Goal: Task Accomplishment & Management: Complete application form

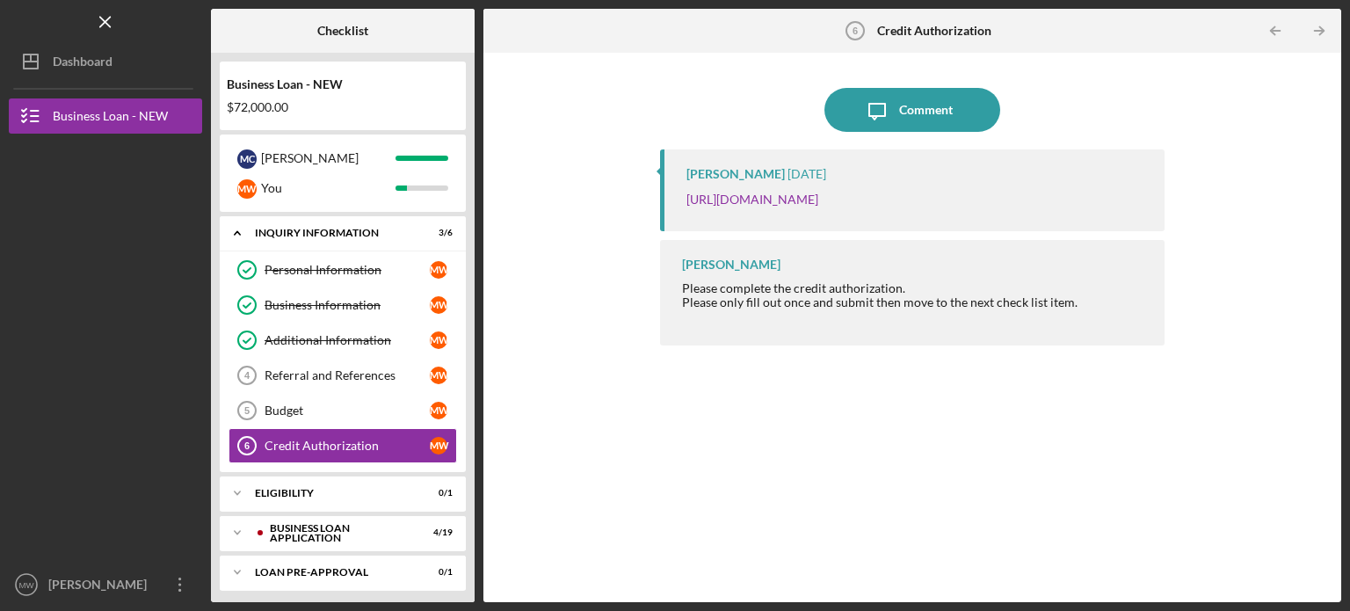
scroll to position [9, 0]
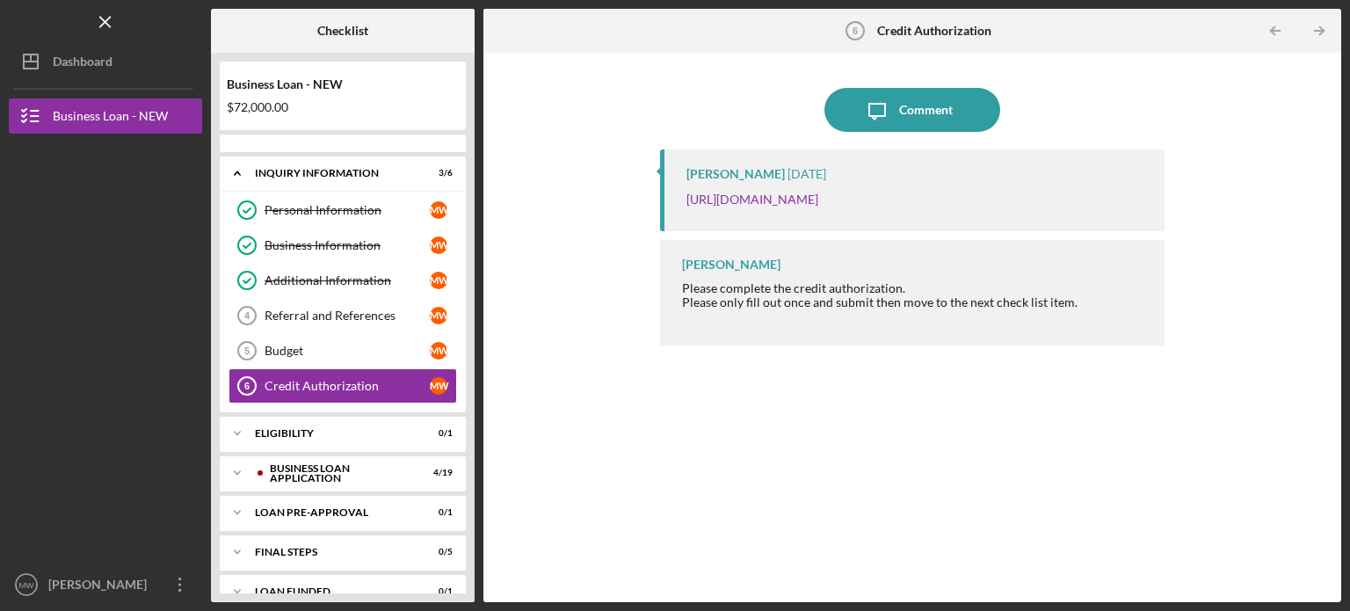
scroll to position [9, 0]
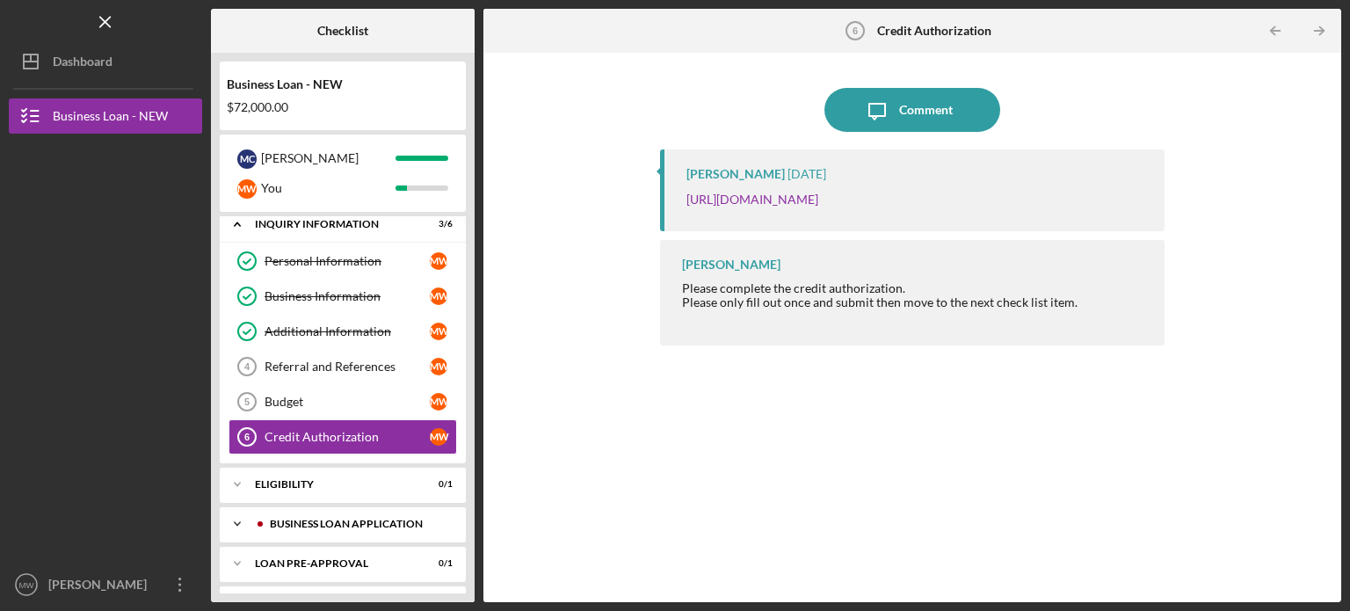
click at [234, 516] on icon "Icon/Expander" at bounding box center [237, 523] width 35 height 35
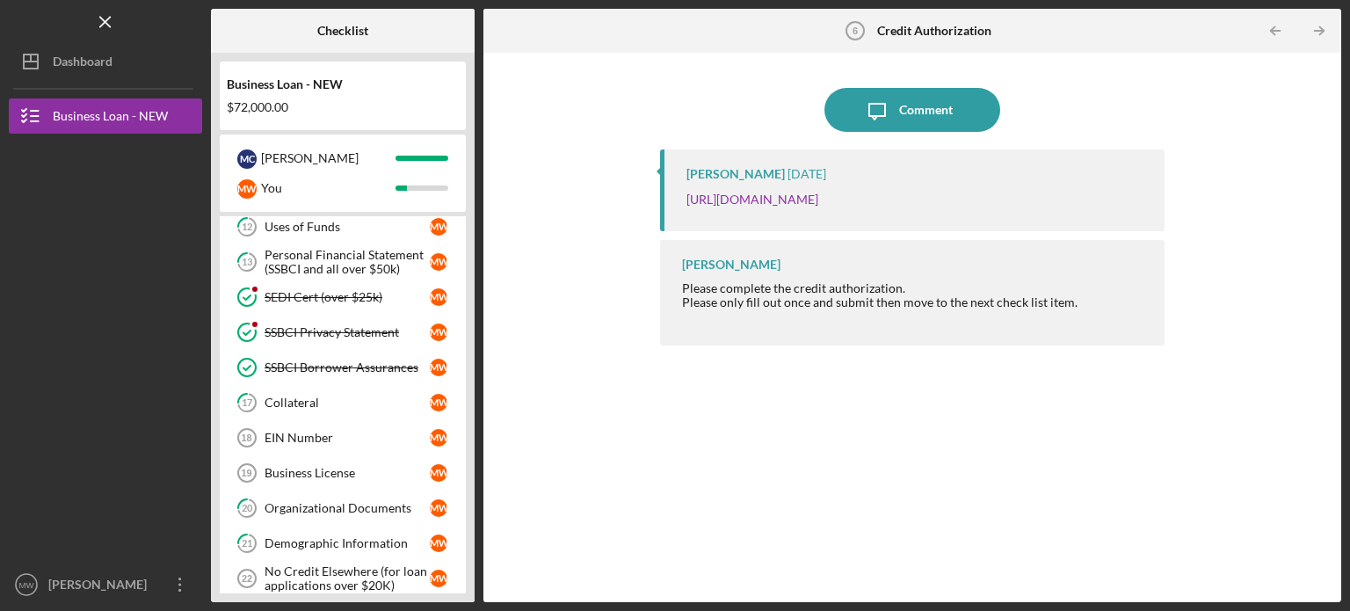
scroll to position [607, 0]
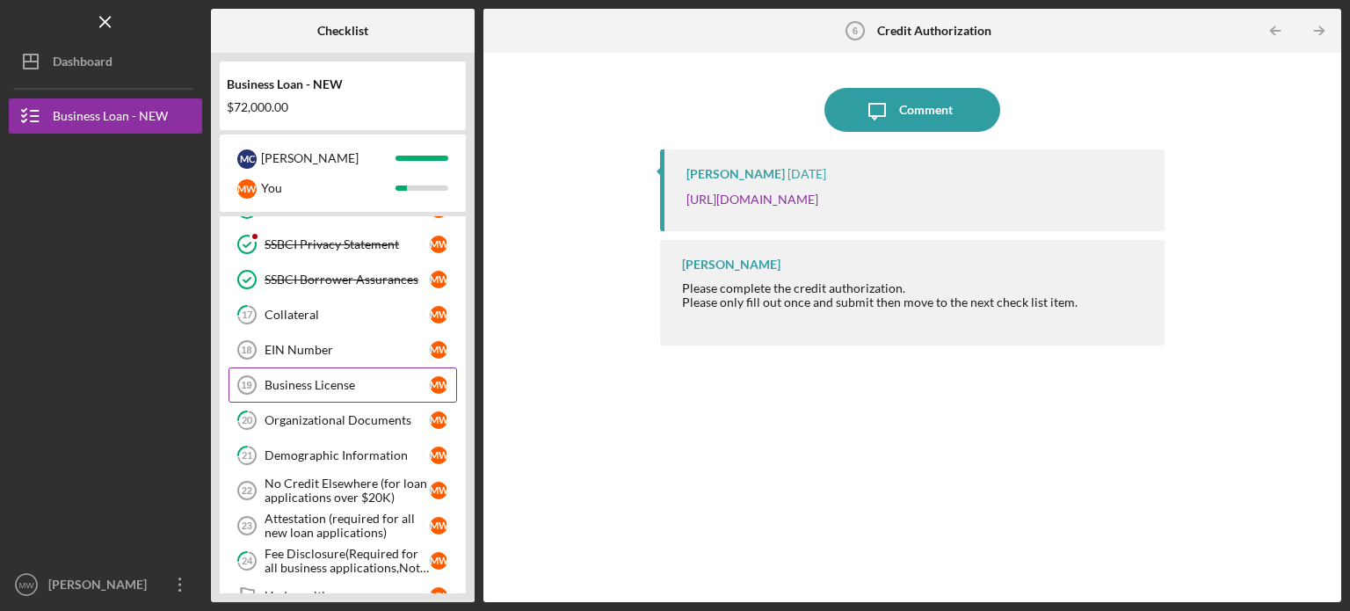
click at [326, 378] on div "Business License" at bounding box center [347, 385] width 165 height 14
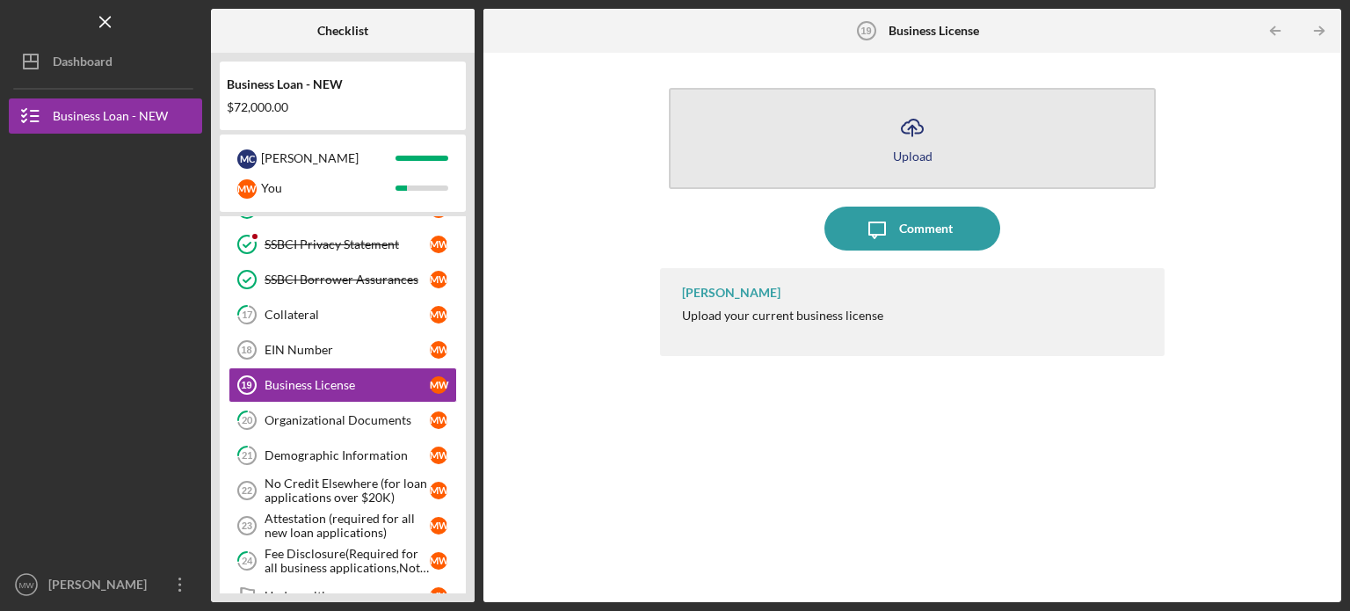
click at [913, 134] on line "button" at bounding box center [913, 131] width 0 height 11
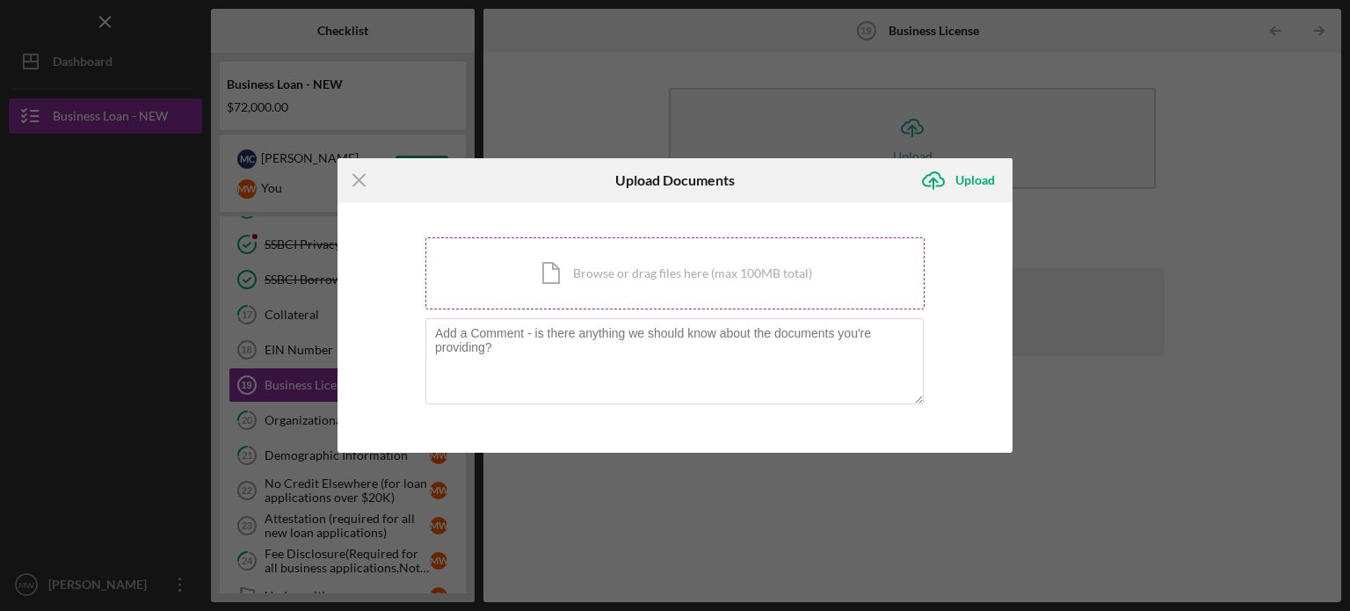
click at [724, 258] on div "Icon/Document Browse or drag files here (max 100MB total) Tap to choose files o…" at bounding box center [675, 273] width 499 height 72
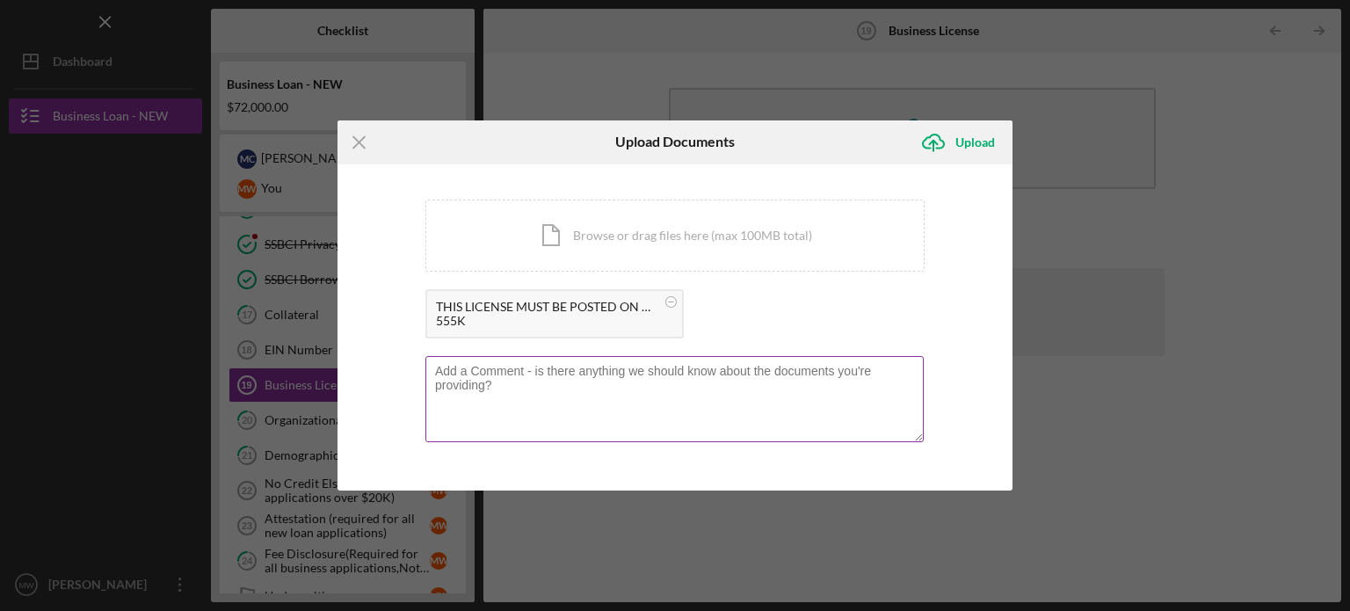
click at [650, 398] on textarea at bounding box center [675, 399] width 498 height 86
click at [562, 369] on textarea "The license has n" at bounding box center [675, 399] width 498 height 86
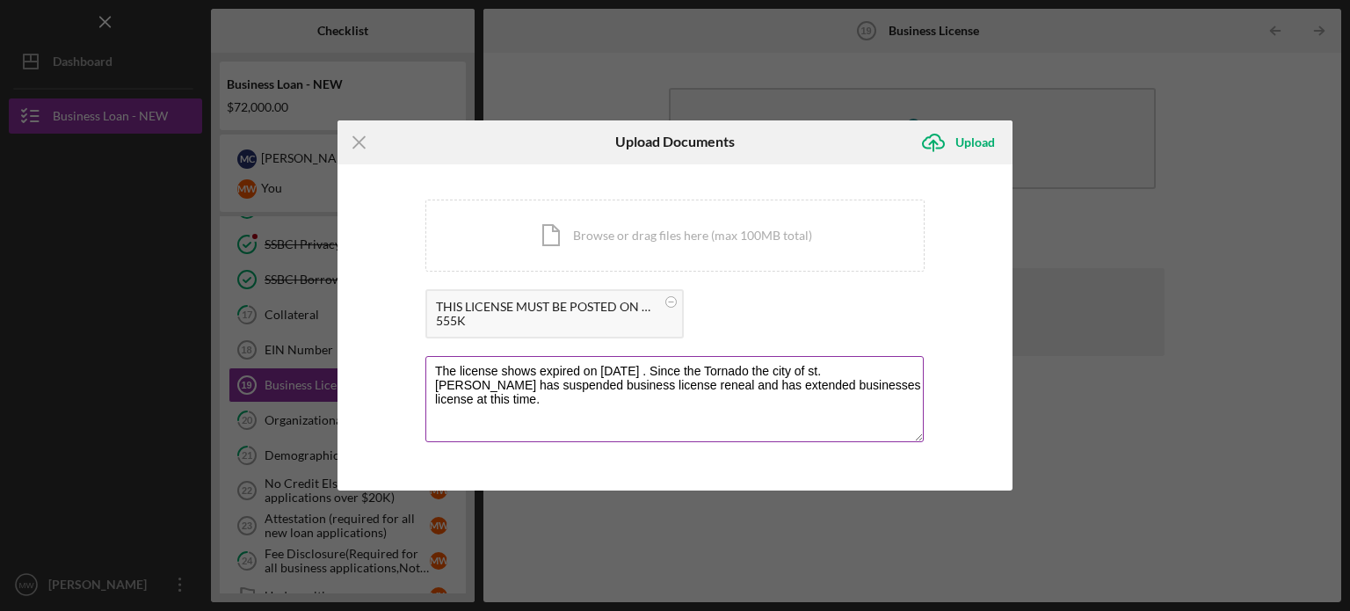
click at [818, 370] on textarea "The license shows expired on 5/31/25 . Since the Tornado the city of st. Louis …" at bounding box center [675, 399] width 498 height 86
click at [778, 372] on textarea "The license shows expired on 5/31/25 . Since the Tornado the city of St. Louis …" at bounding box center [675, 399] width 498 height 86
type textarea "The license shows expired on 5/31/25 . Since the Tornado the City of St. Louis …"
click at [971, 140] on div "Upload" at bounding box center [976, 142] width 40 height 35
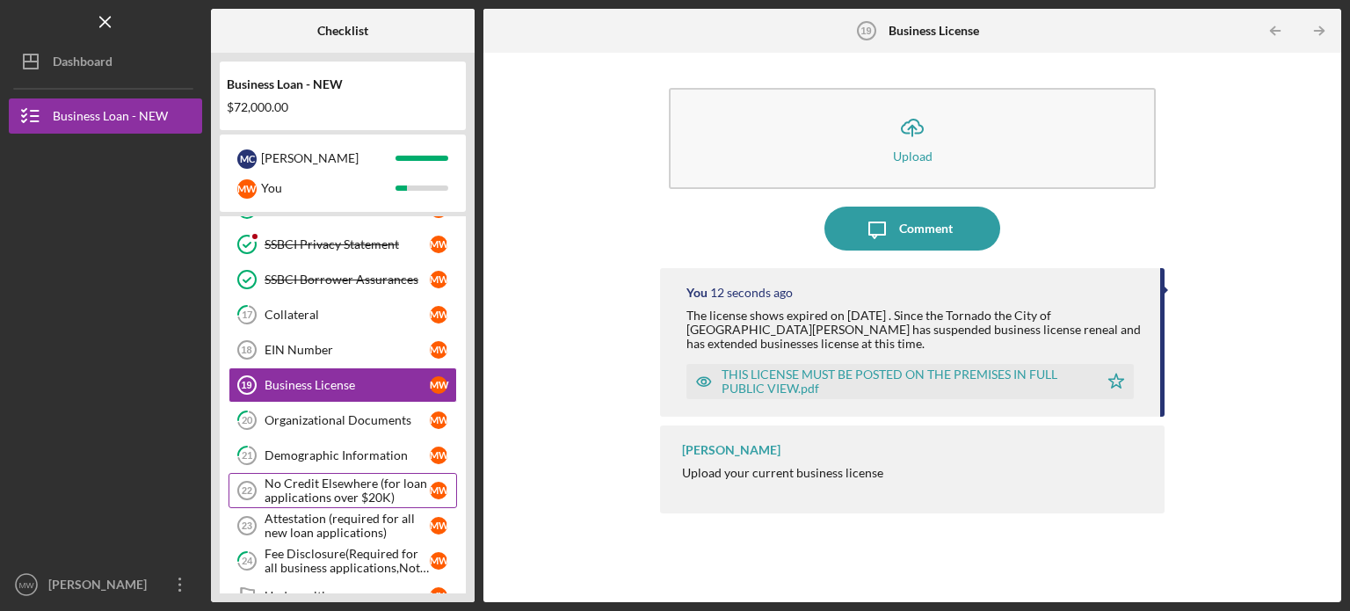
click at [383, 483] on div "No Credit Elsewhere (for loan applications over $20K)" at bounding box center [347, 491] width 165 height 28
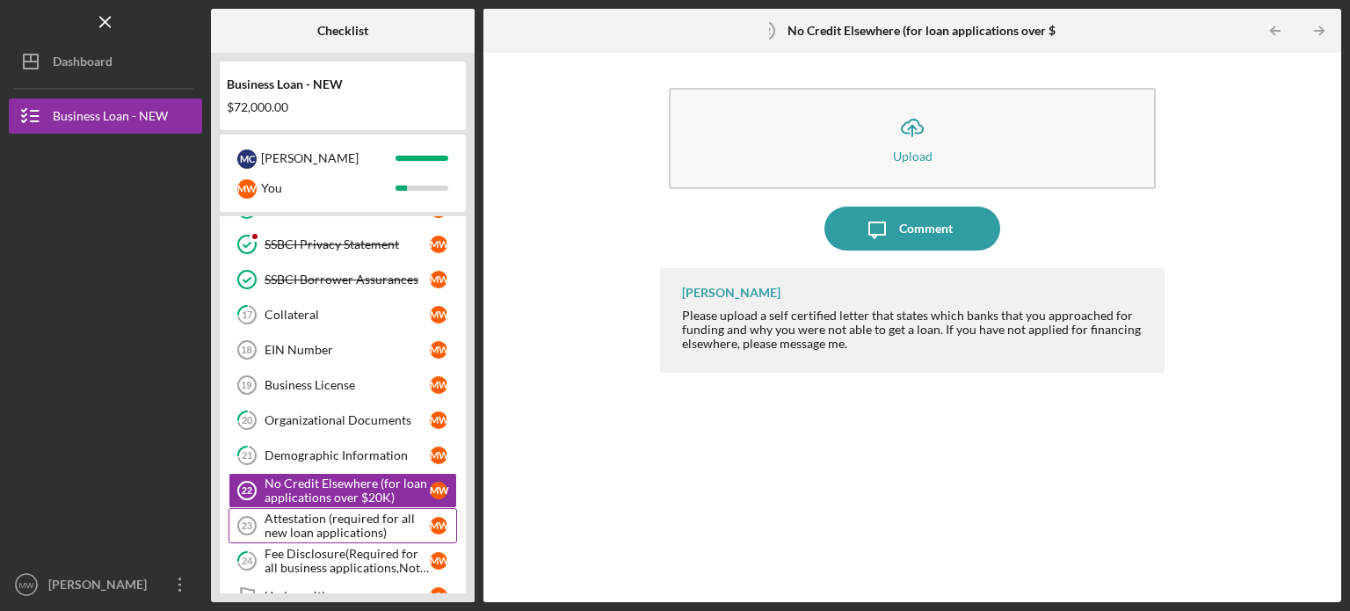
click at [373, 518] on div "Attestation (required for all new loan applications)" at bounding box center [347, 526] width 165 height 28
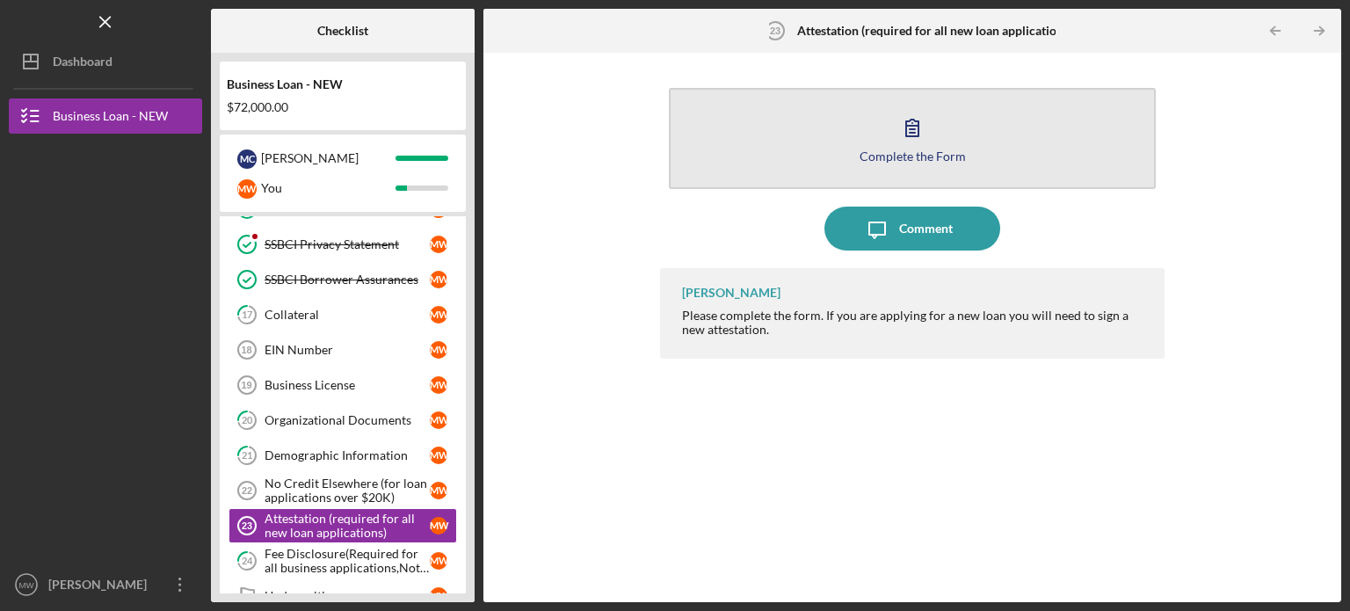
click at [914, 146] on icon "button" at bounding box center [913, 127] width 44 height 44
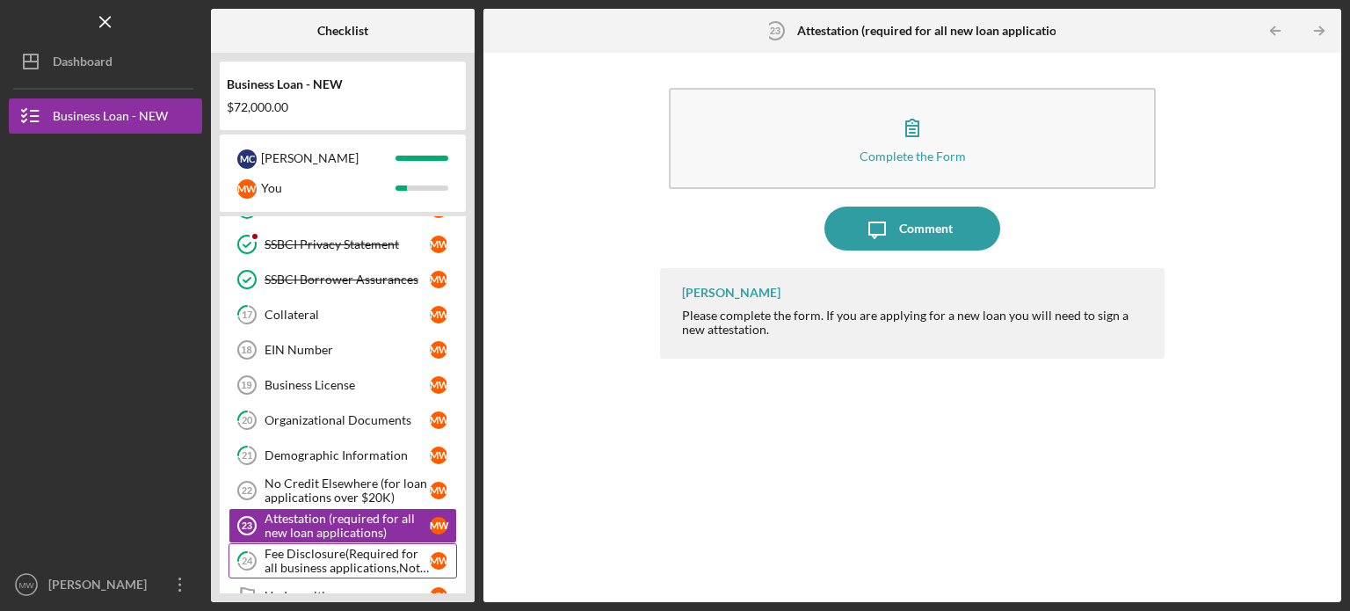
click at [331, 555] on div "Fee Disclosure(Required for all business applications,Not needed for Contractor…" at bounding box center [347, 561] width 165 height 28
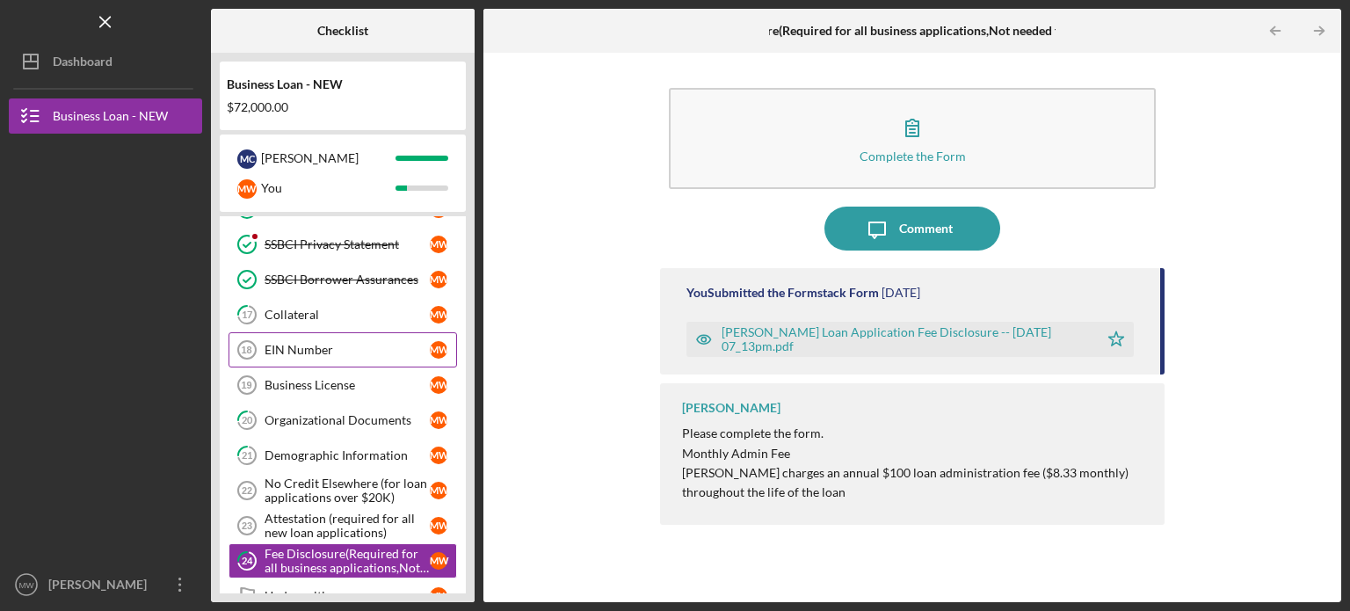
click at [352, 343] on div "EIN Number" at bounding box center [347, 350] width 165 height 14
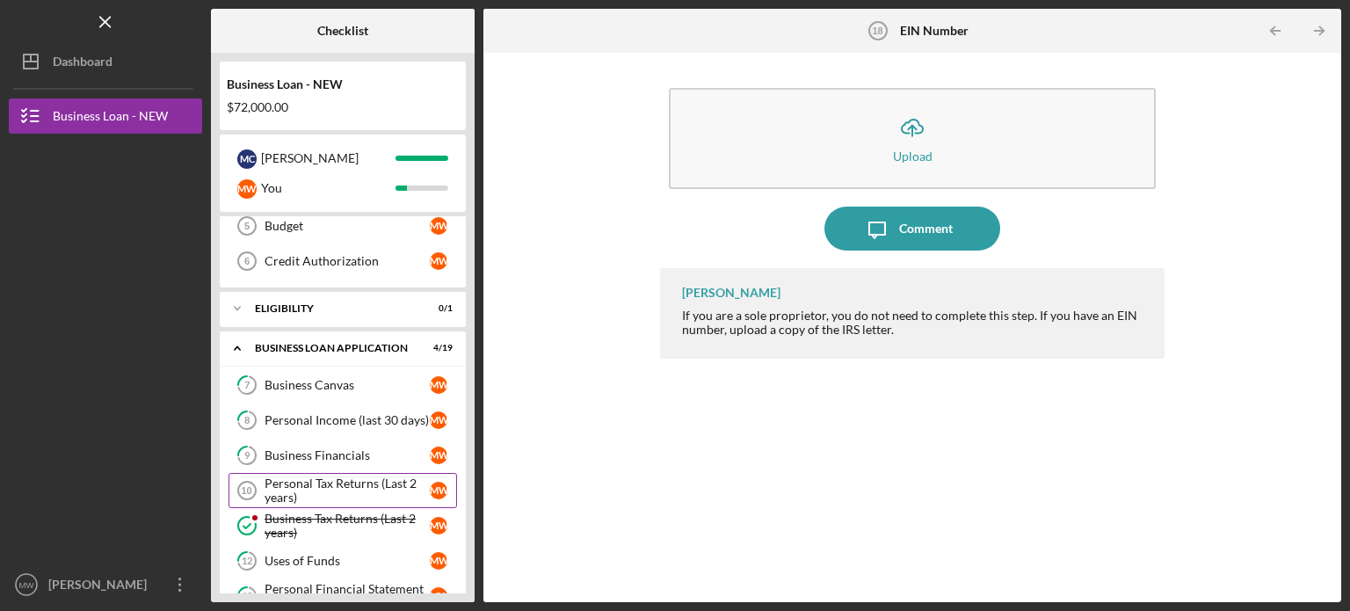
scroll to position [220, 0]
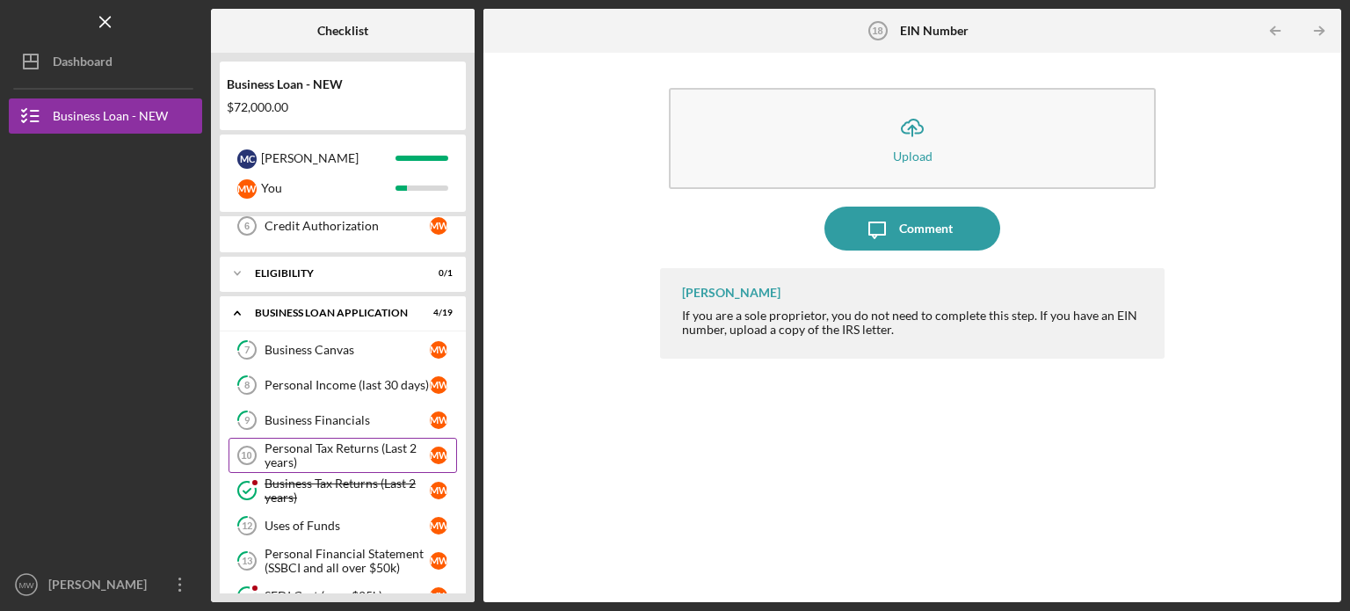
click at [329, 443] on div "Personal Tax Returns (Last 2 years)" at bounding box center [347, 455] width 165 height 28
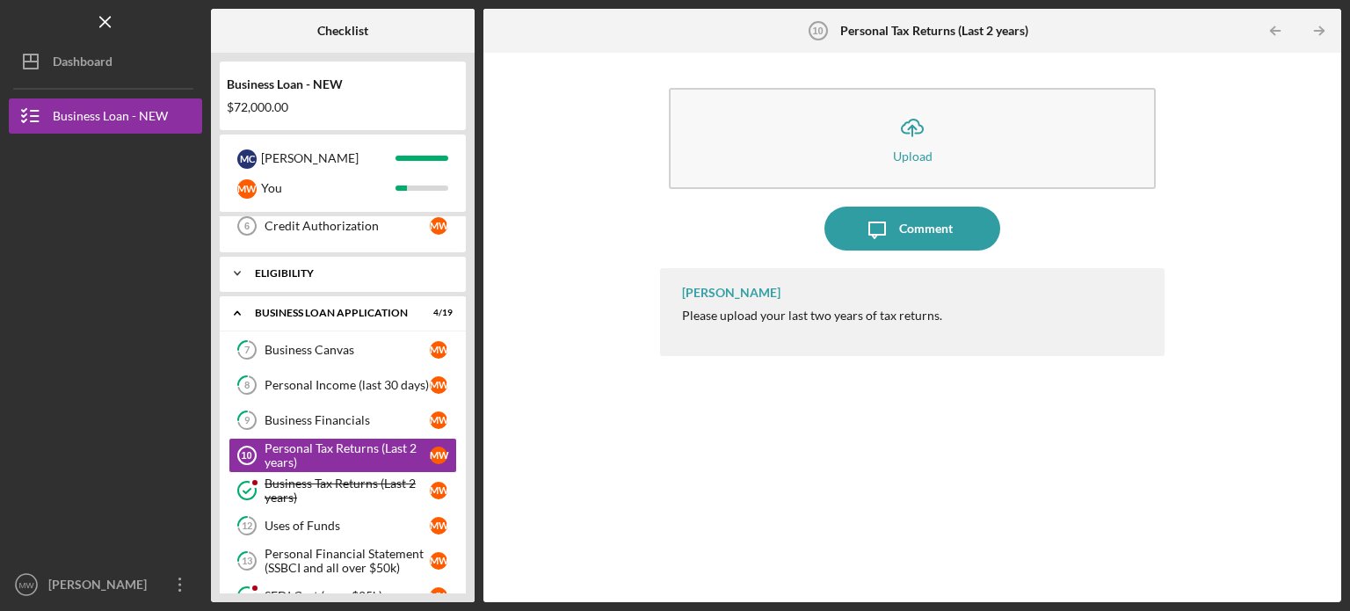
click at [243, 269] on icon "Icon/Expander" at bounding box center [237, 273] width 35 height 35
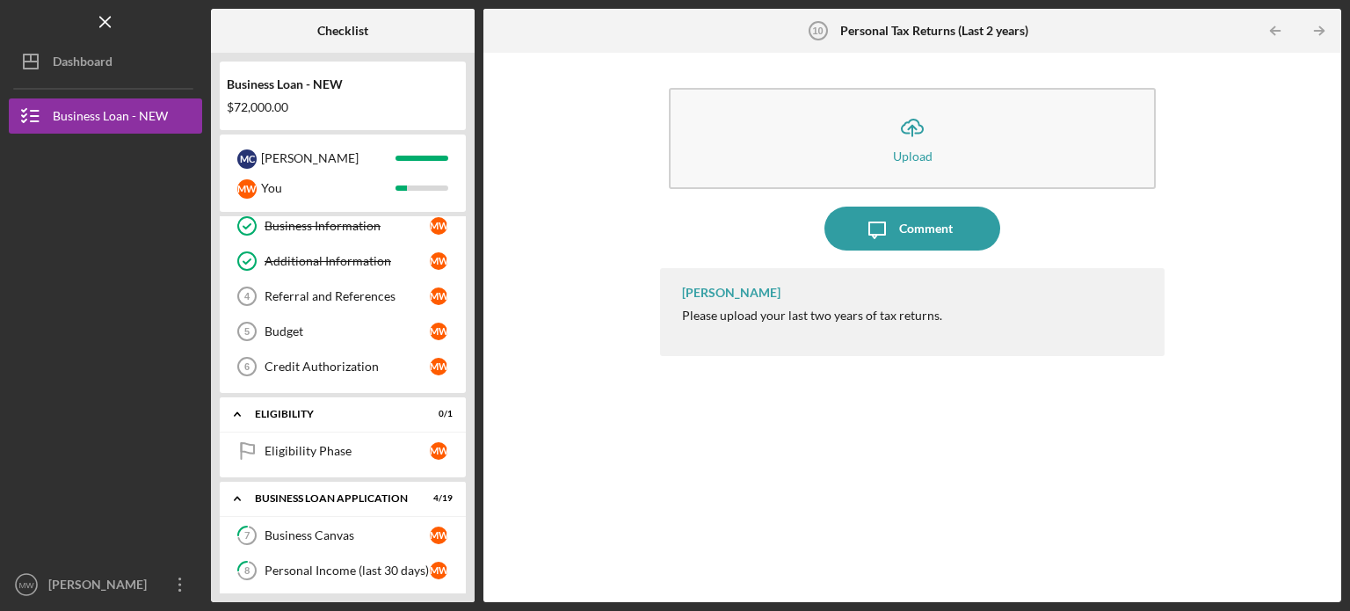
scroll to position [44, 0]
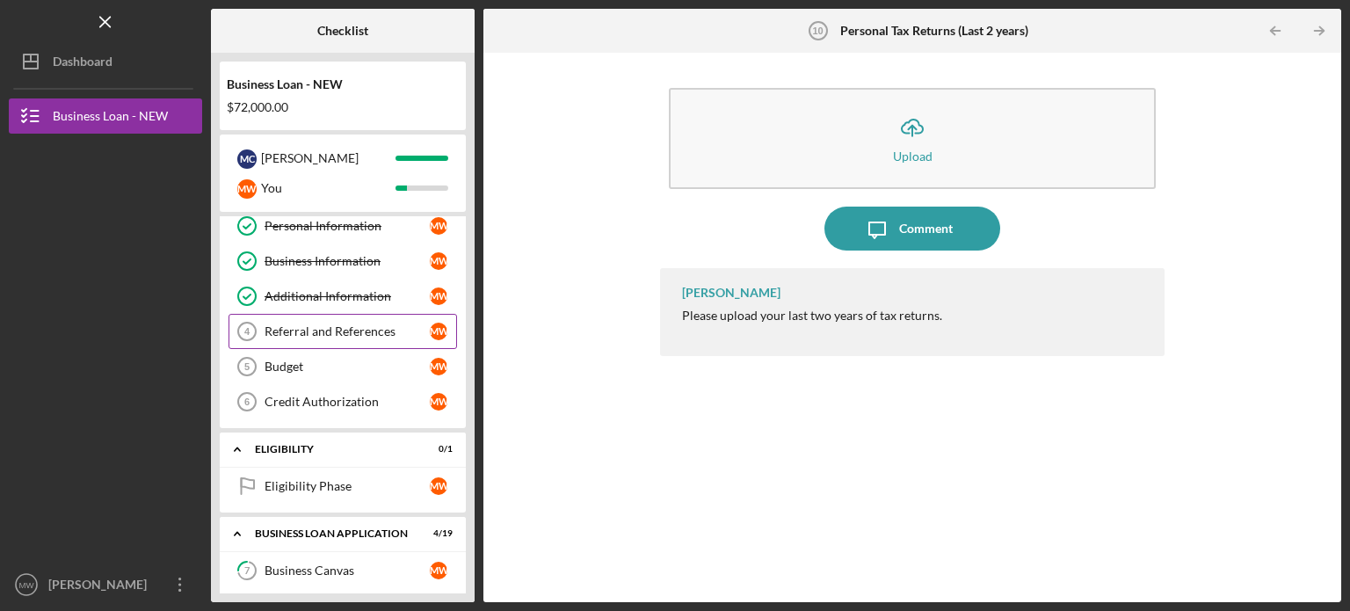
click at [355, 331] on div "Referral and References" at bounding box center [347, 331] width 165 height 14
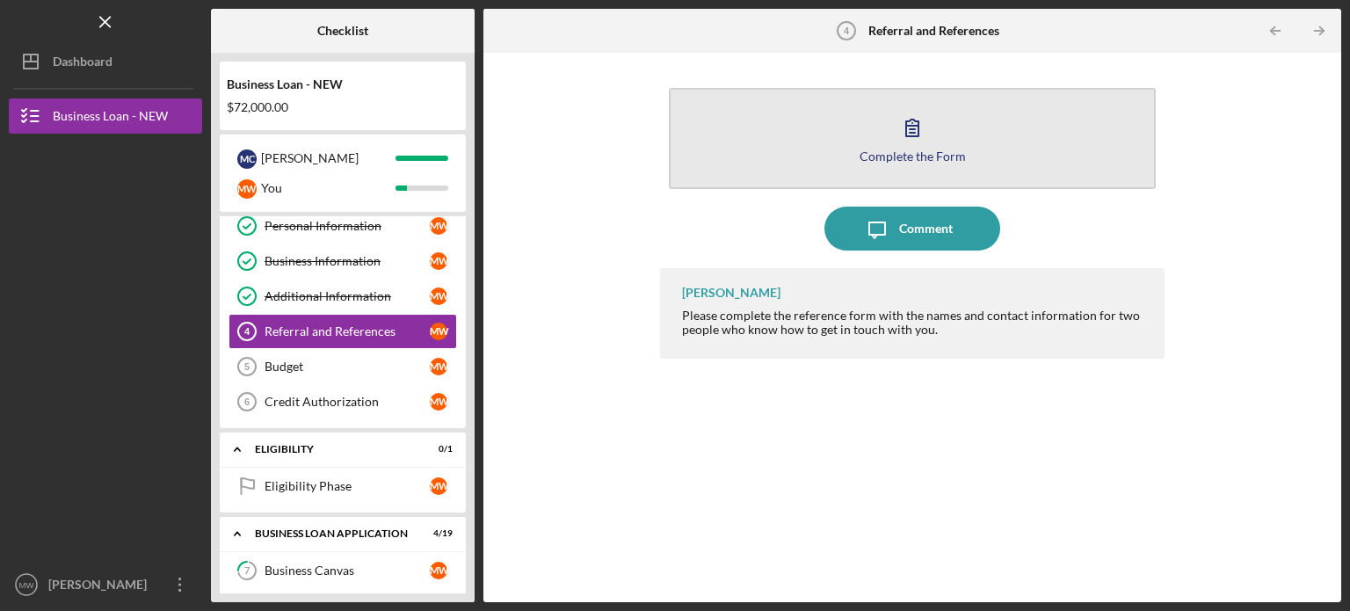
click at [927, 156] on div "Complete the Form" at bounding box center [913, 155] width 106 height 13
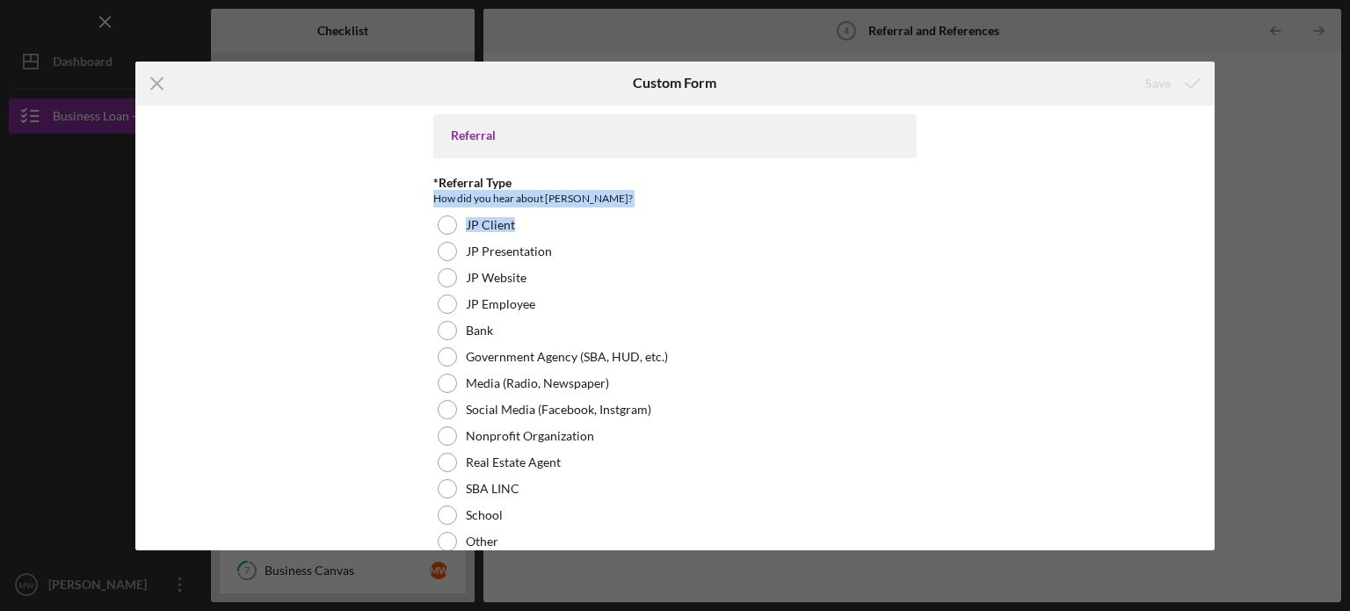
drag, startPoint x: 1210, startPoint y: 172, endPoint x: 1210, endPoint y: 242, distance: 69.5
click at [1210, 242] on div "Referral *Referral Type How did you hear about Justine PETERSEN? JP Client JP P…" at bounding box center [675, 327] width 1080 height 445
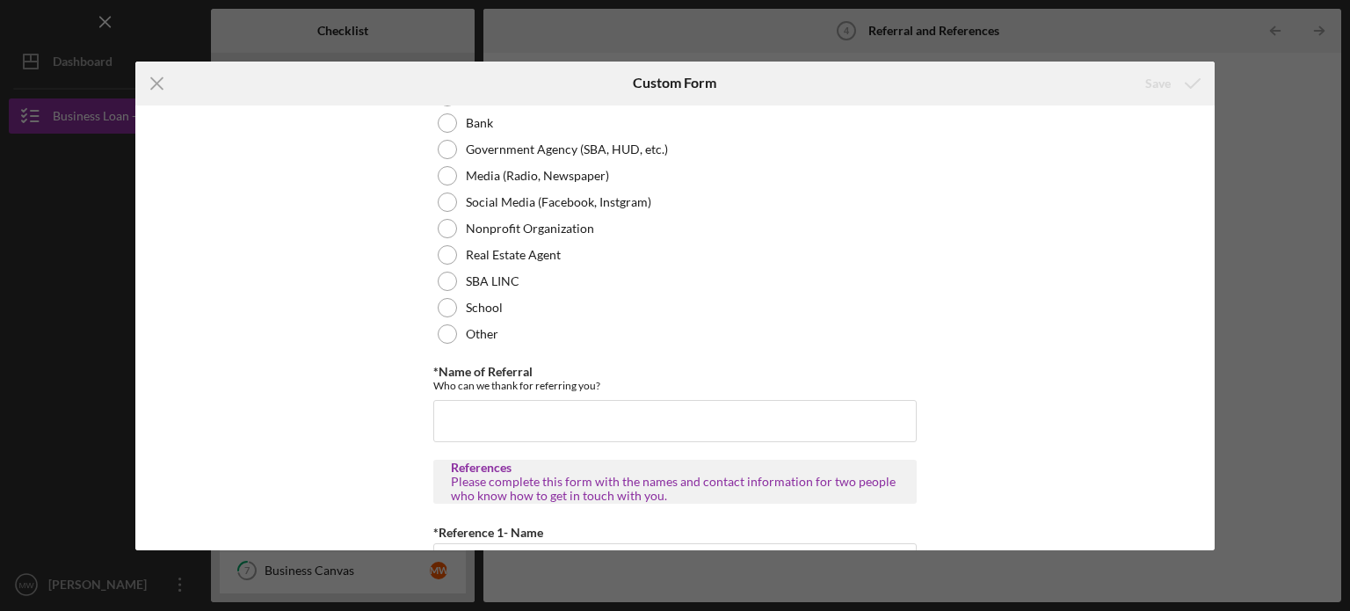
scroll to position [211, 0]
click at [1206, 145] on div "Referral *Referral Type How did you hear about Justine PETERSEN? JP Client JP P…" at bounding box center [675, 327] width 1080 height 445
click at [1209, 154] on div "Referral *Referral Type How did you hear about Justine PETERSEN? JP Client JP P…" at bounding box center [675, 327] width 1080 height 445
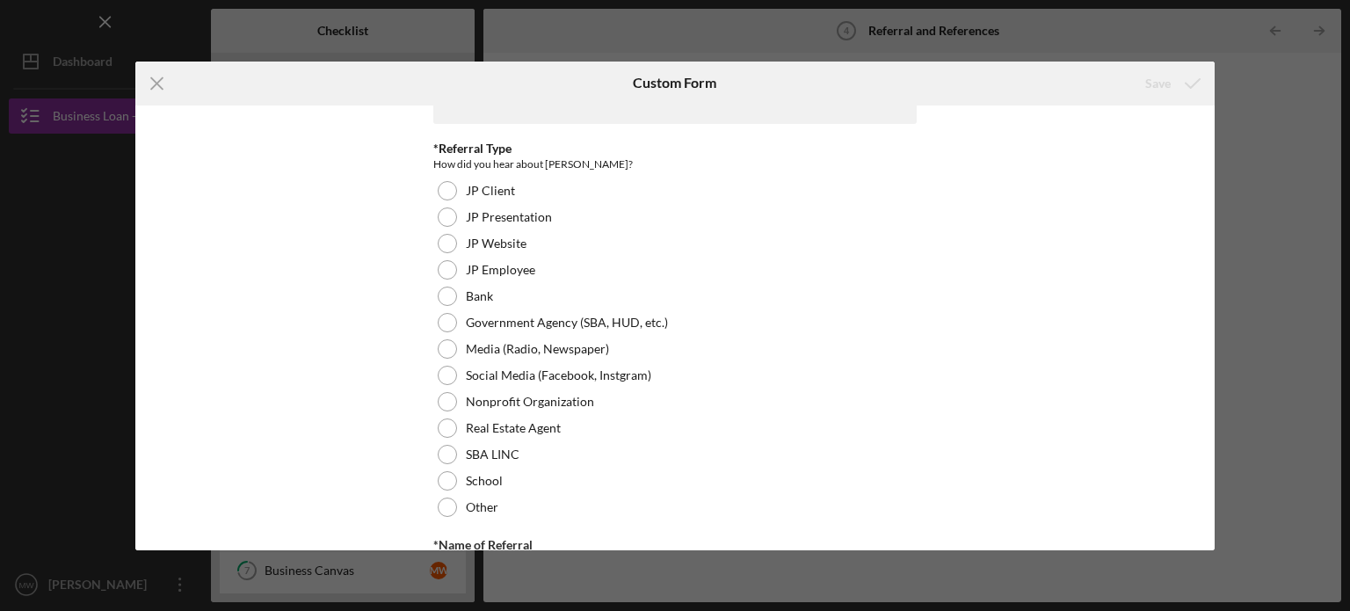
scroll to position [30, 0]
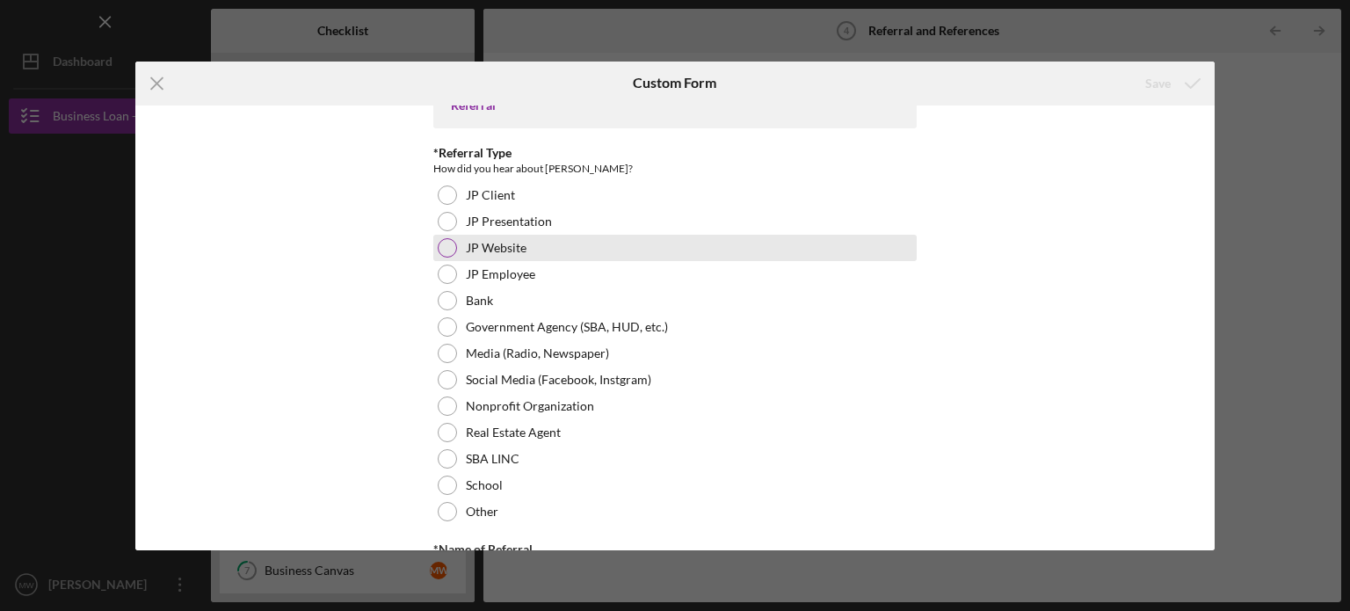
click at [444, 249] on div at bounding box center [447, 247] width 19 height 19
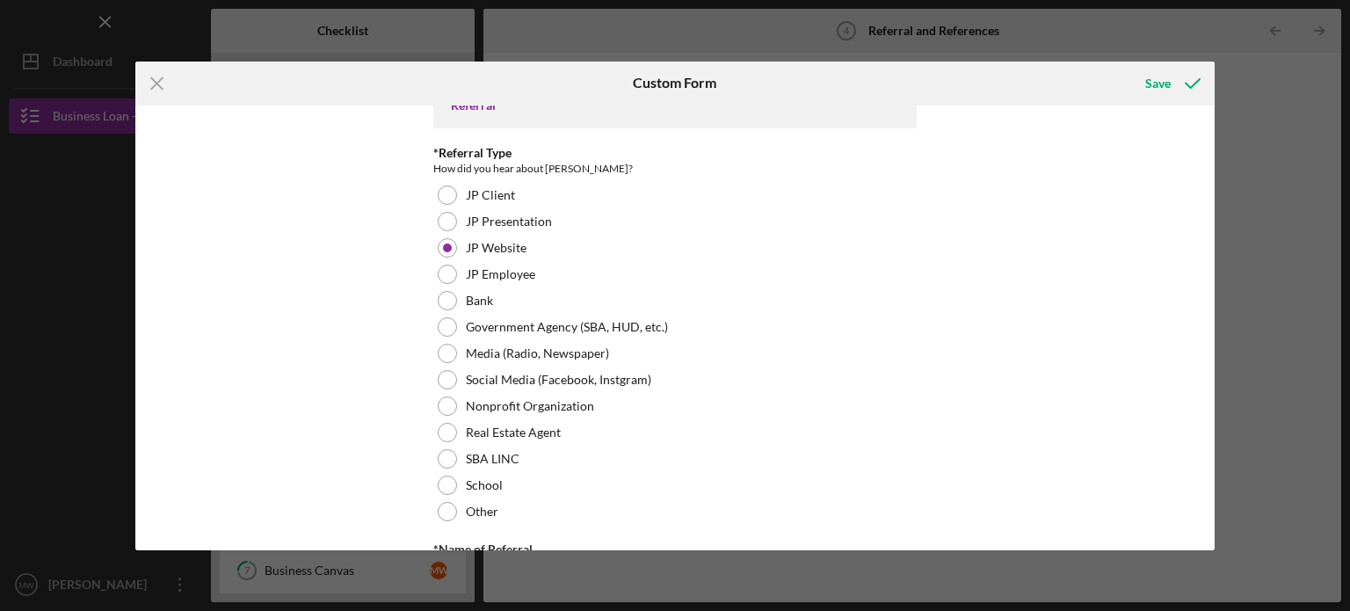
drag, startPoint x: 1210, startPoint y: 214, endPoint x: 1219, endPoint y: 284, distance: 70.9
click at [1219, 284] on div "Icon/Menu Close Custom Form Save Referral *Referral Type How did you hear about…" at bounding box center [675, 305] width 1350 height 611
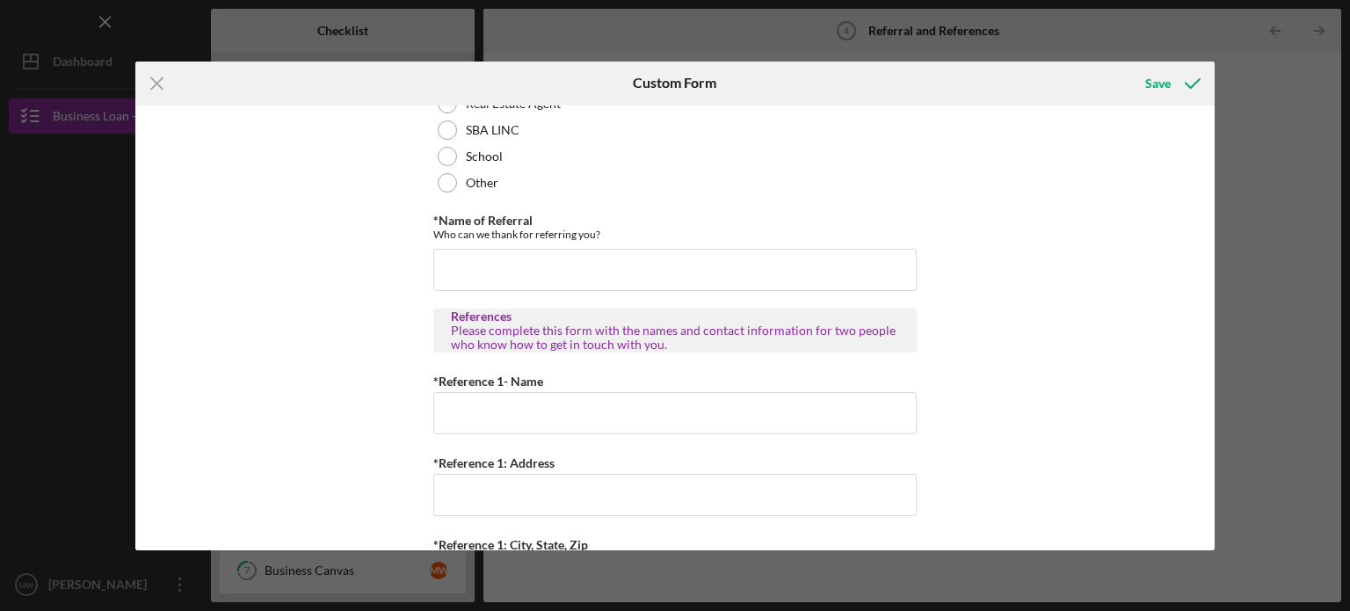
scroll to position [362, 0]
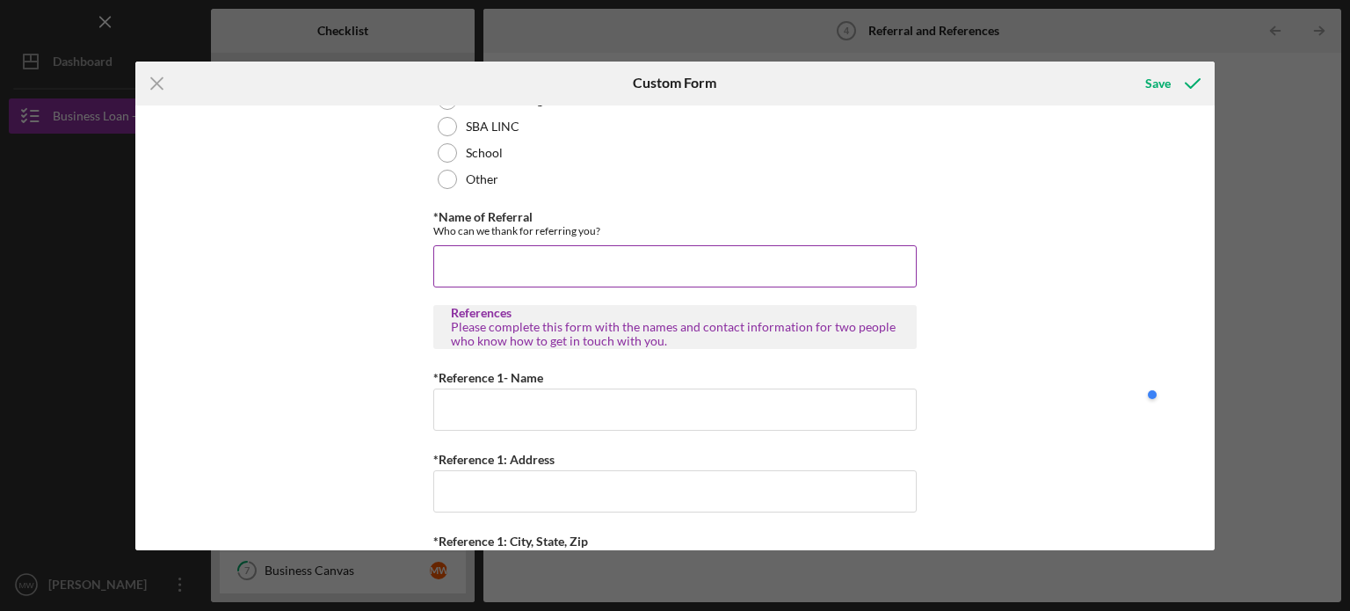
click at [476, 260] on input "*Name of Referral" at bounding box center [675, 266] width 484 height 42
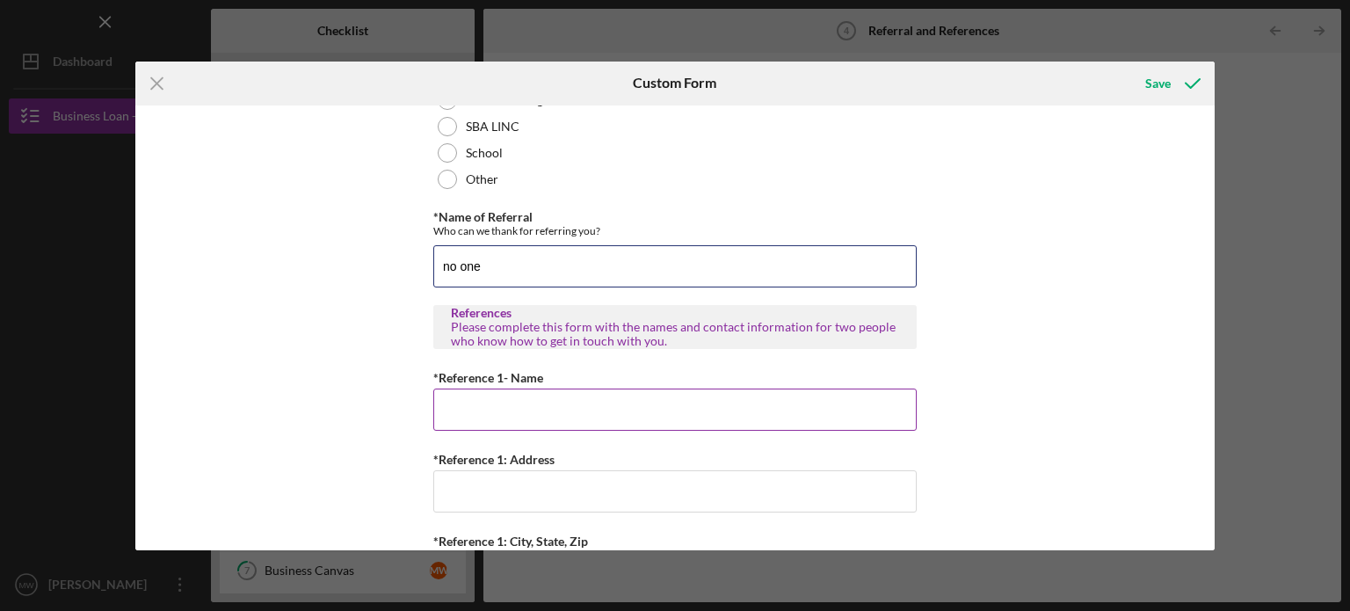
type input "no one"
click at [506, 404] on input "*Reference 1- Name" at bounding box center [675, 410] width 484 height 42
type input "Juan Crawford"
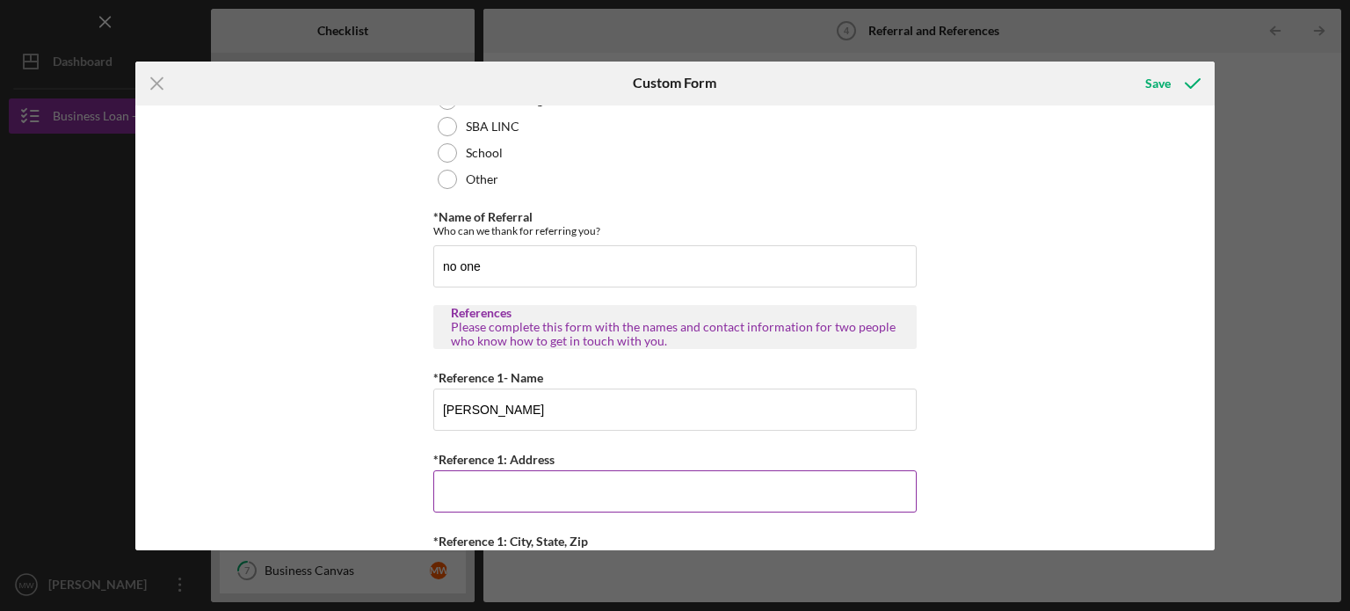
click at [540, 486] on input "*Reference 1: Address" at bounding box center [675, 491] width 484 height 42
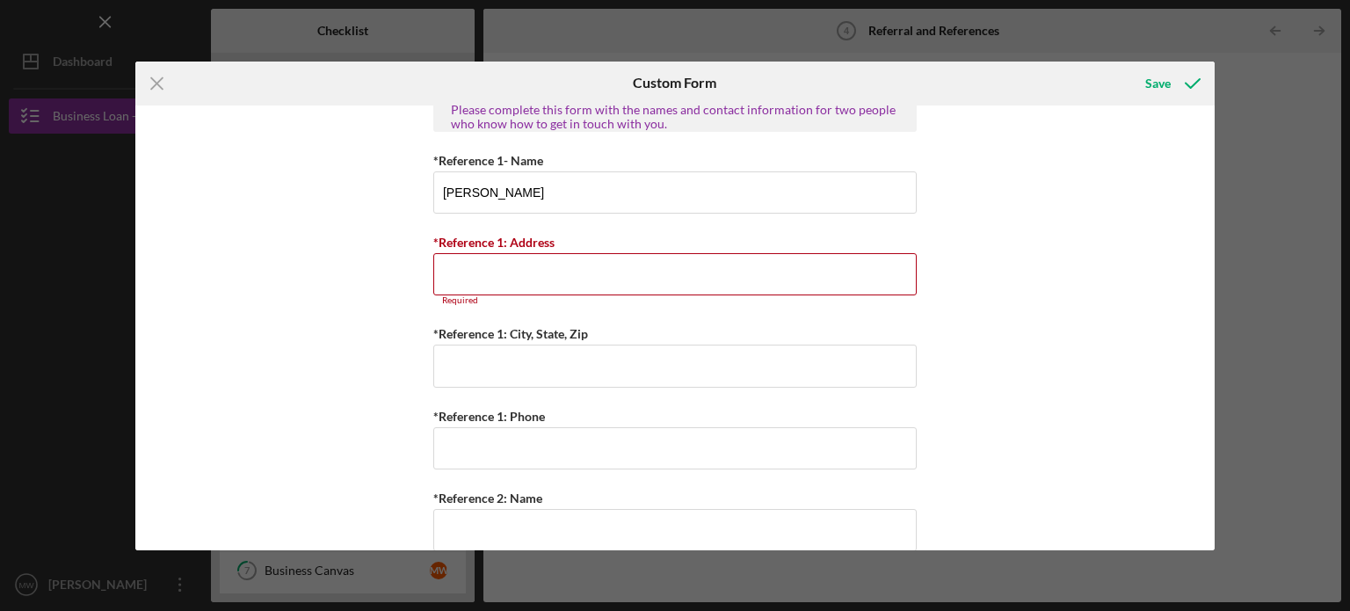
scroll to position [587, 0]
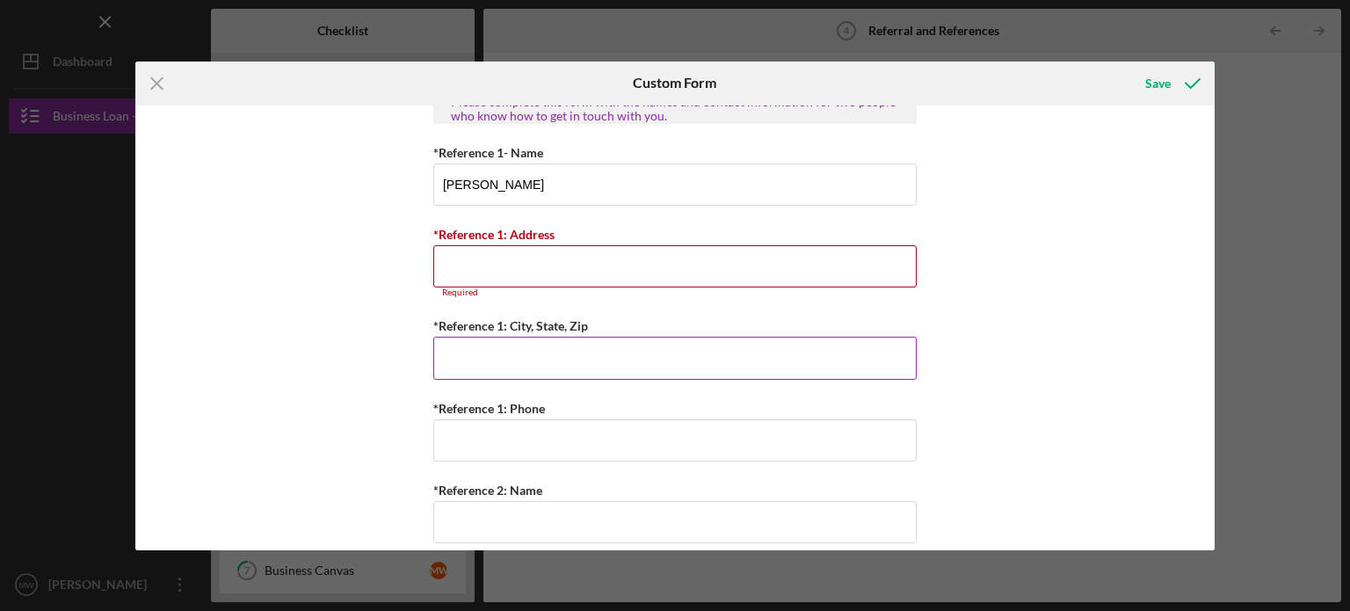
click at [583, 371] on input "*Reference 1: City, State, Zip" at bounding box center [675, 358] width 484 height 42
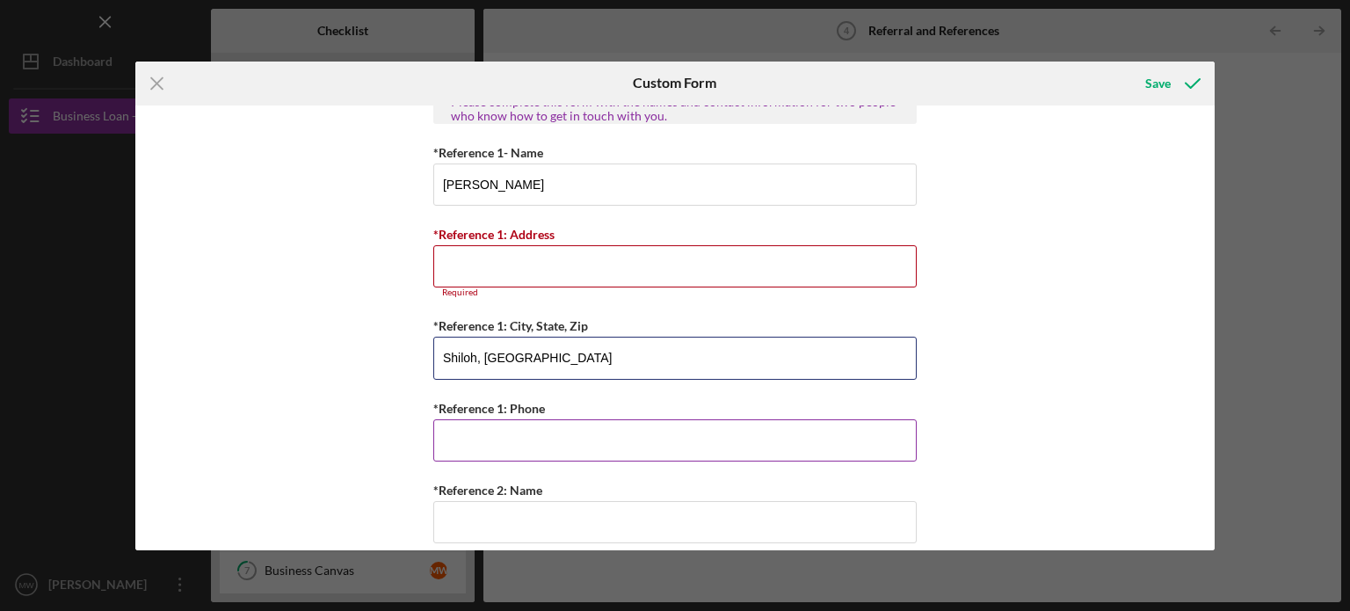
type input "Shiloh, Ill"
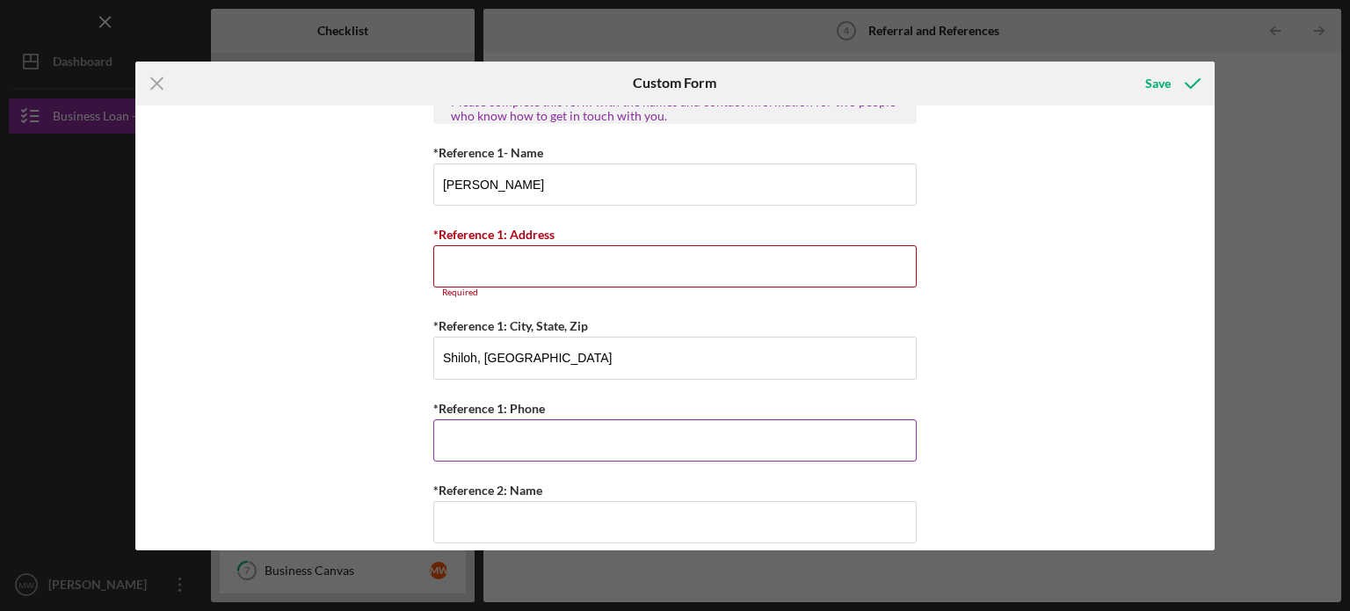
click at [528, 425] on input "*Reference 1: Phone" at bounding box center [675, 440] width 484 height 42
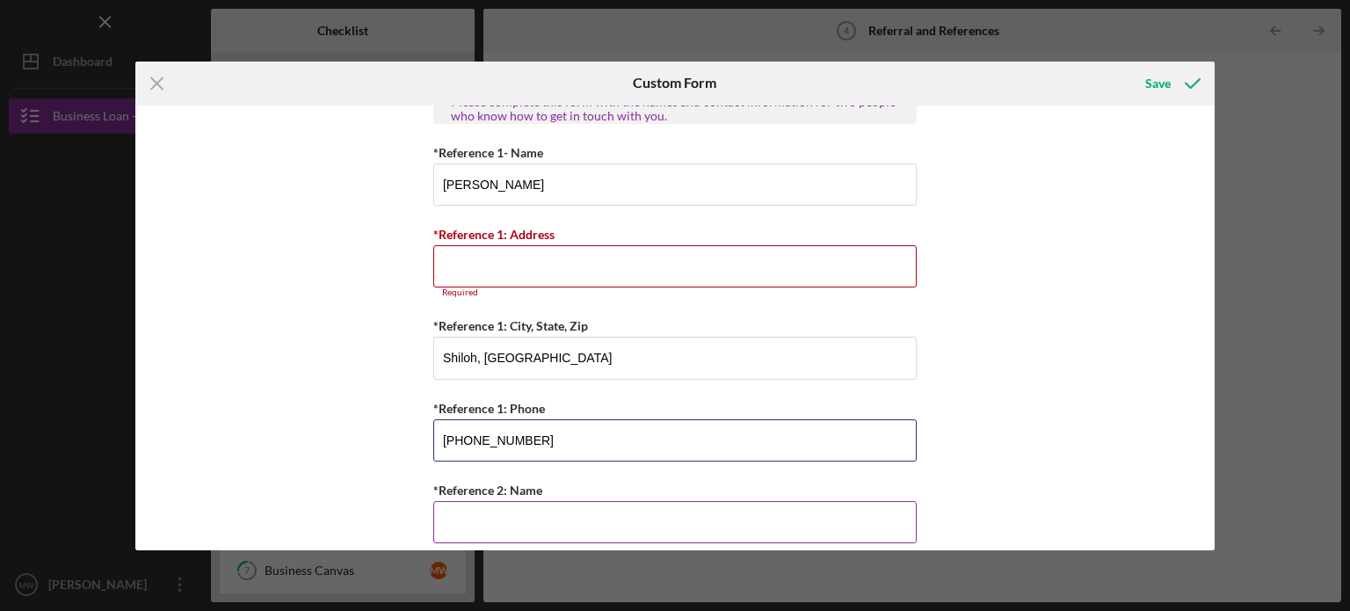
type input "(314) 683-0904"
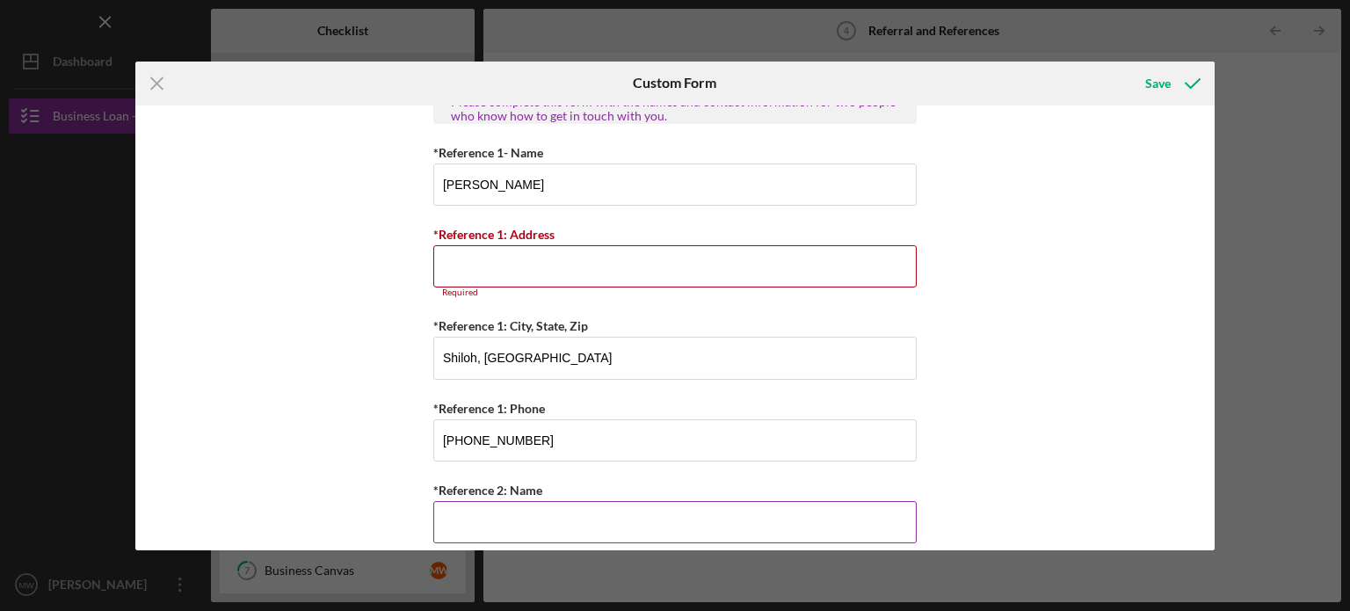
click at [539, 520] on input "*Reference 2: Name" at bounding box center [675, 522] width 484 height 42
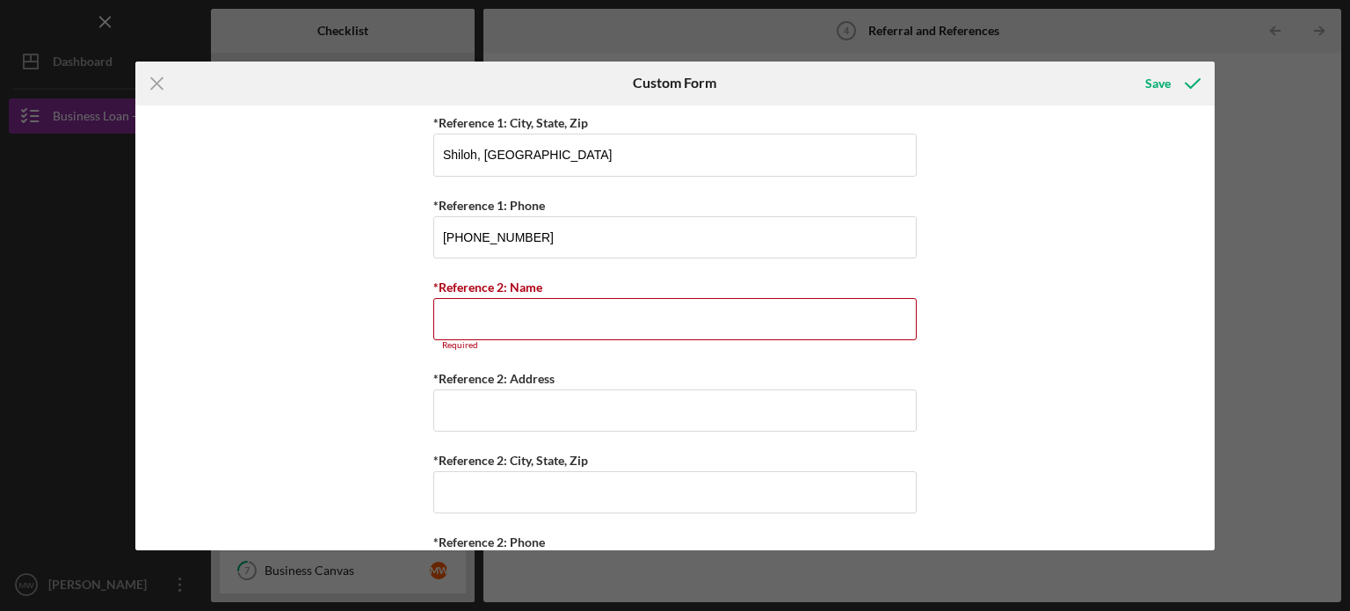
scroll to position [801, 0]
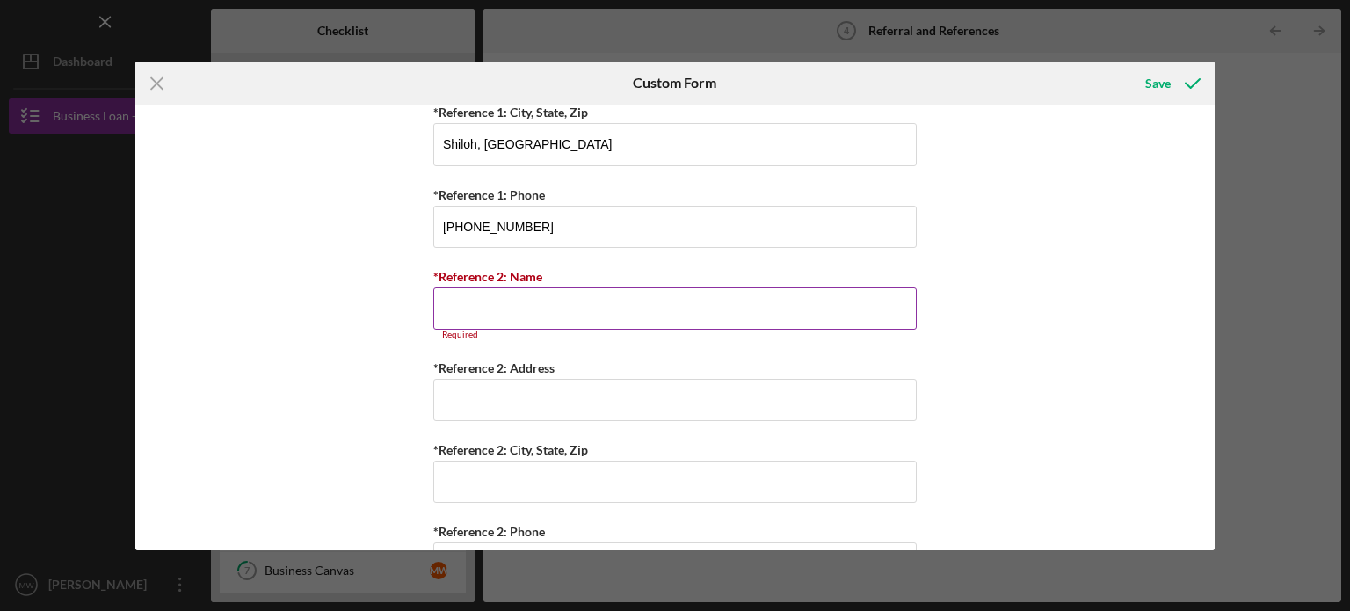
click at [521, 310] on input "*Reference 2: Name" at bounding box center [675, 308] width 484 height 42
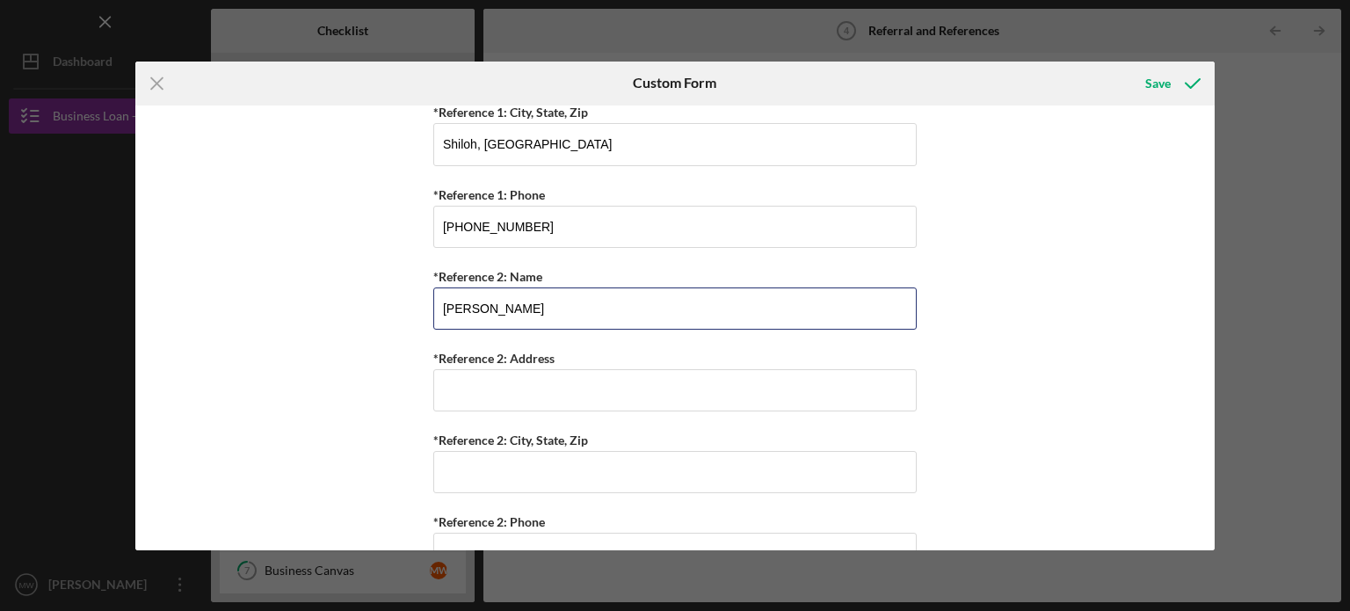
type input "Carlotta"
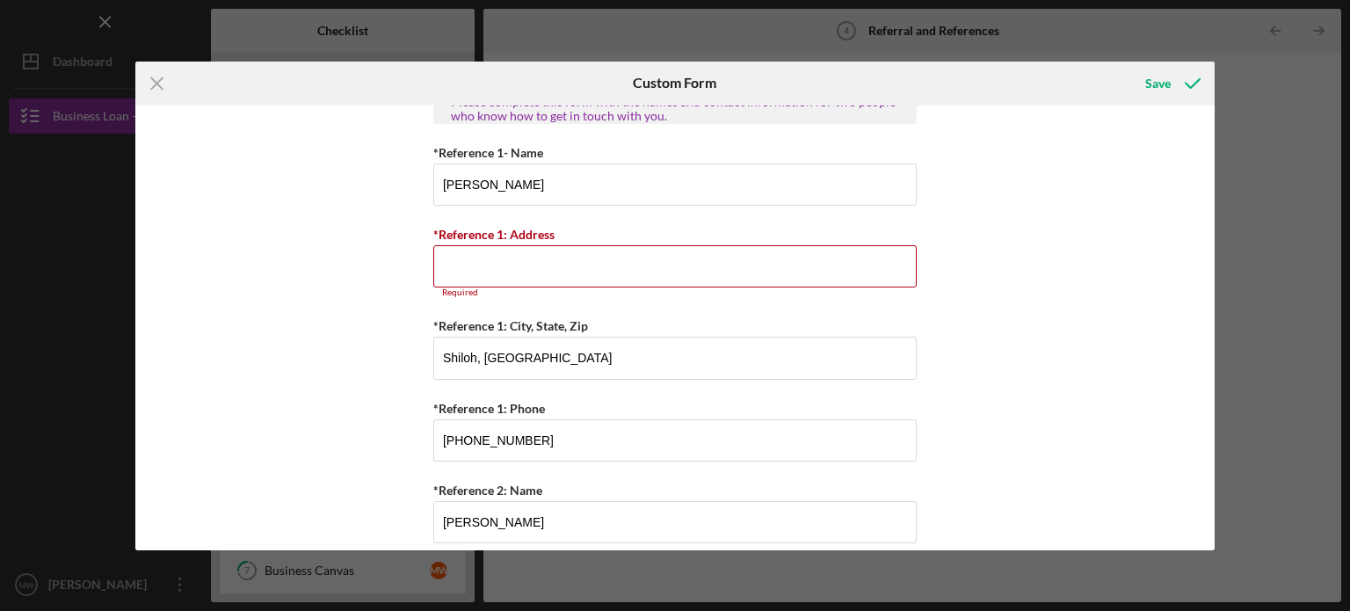
scroll to position [585, 0]
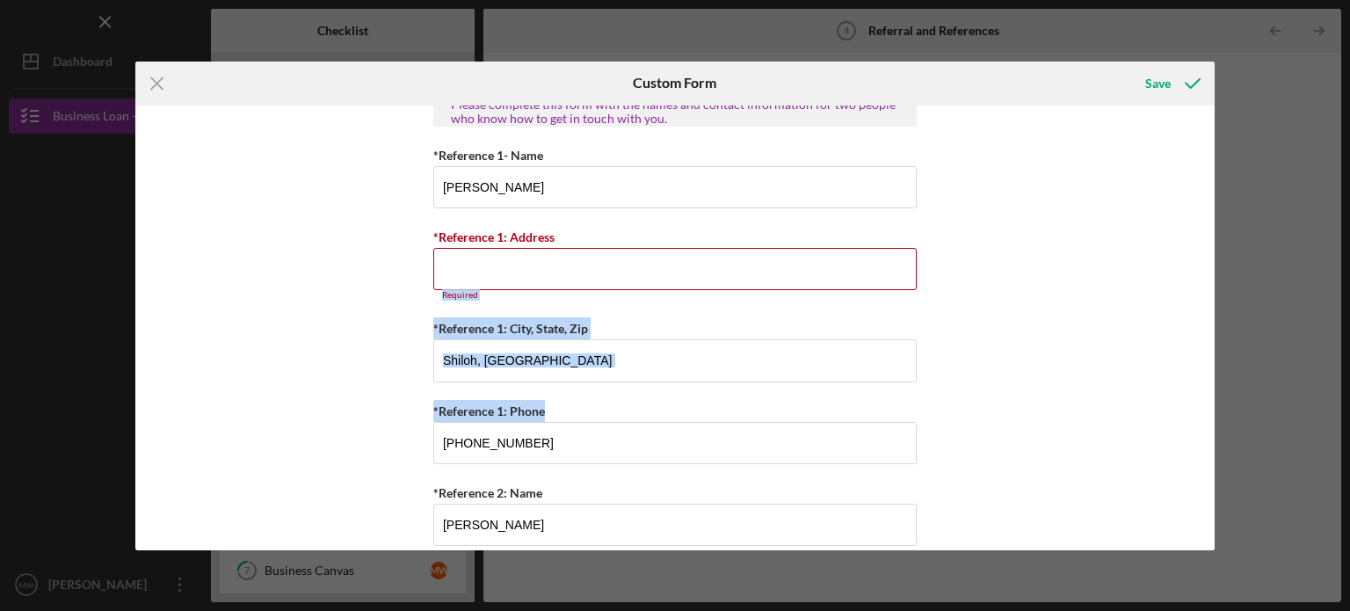
drag, startPoint x: 1218, startPoint y: 382, endPoint x: 710, endPoint y: 222, distance: 532.2
click at [710, 222] on div "Icon/Menu Close Custom Form Save Referral *Referral Type How did you hear about…" at bounding box center [675, 305] width 1350 height 611
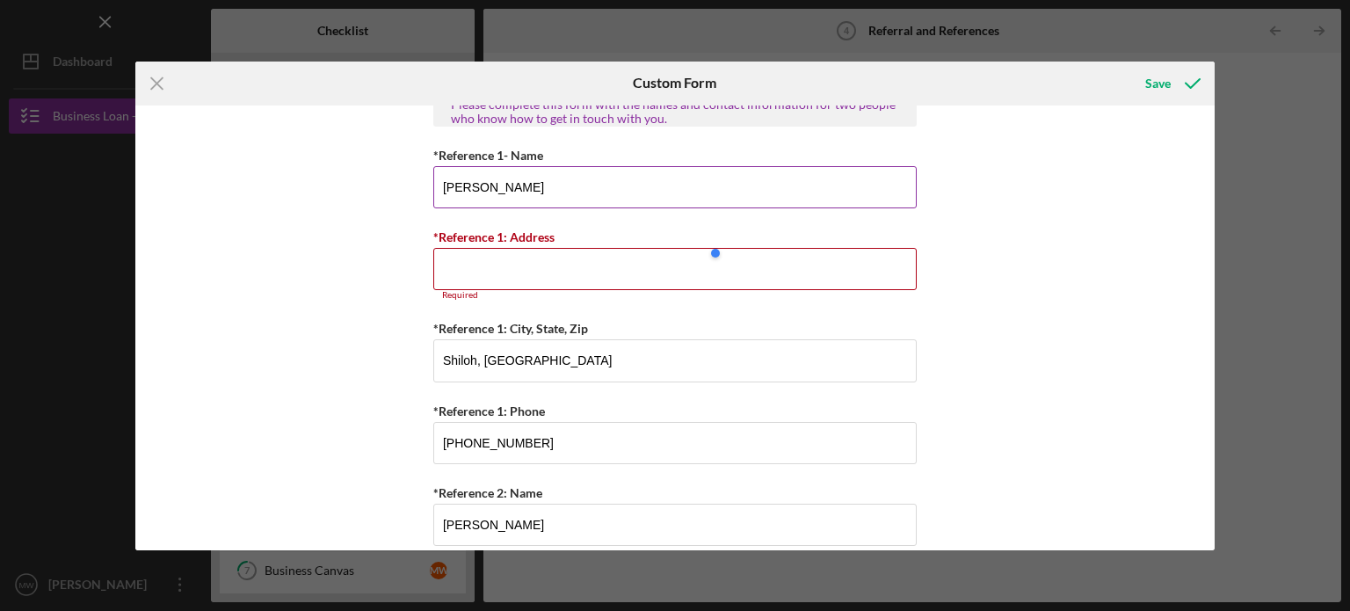
click at [531, 185] on input "Juan Crawford" at bounding box center [675, 187] width 484 height 42
click at [512, 183] on input "John Owens5071 Oleatha Ave. St" at bounding box center [675, 187] width 484 height 42
drag, startPoint x: 512, startPoint y: 183, endPoint x: 654, endPoint y: 192, distance: 142.7
click at [654, 192] on input "John Owens5071 Oleatha Ave. St" at bounding box center [675, 187] width 484 height 42
type input "John Owens"
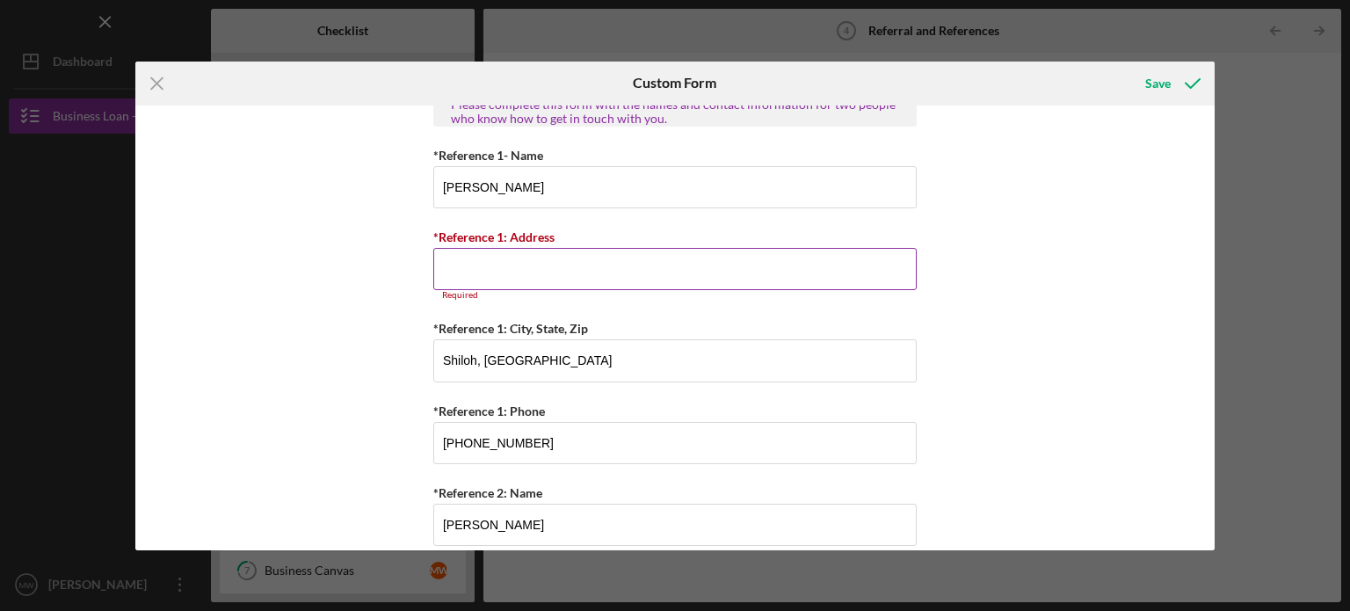
click at [527, 254] on input "*Reference 1: Address" at bounding box center [675, 269] width 484 height 42
paste input "5071 Oleatha Ave. St"
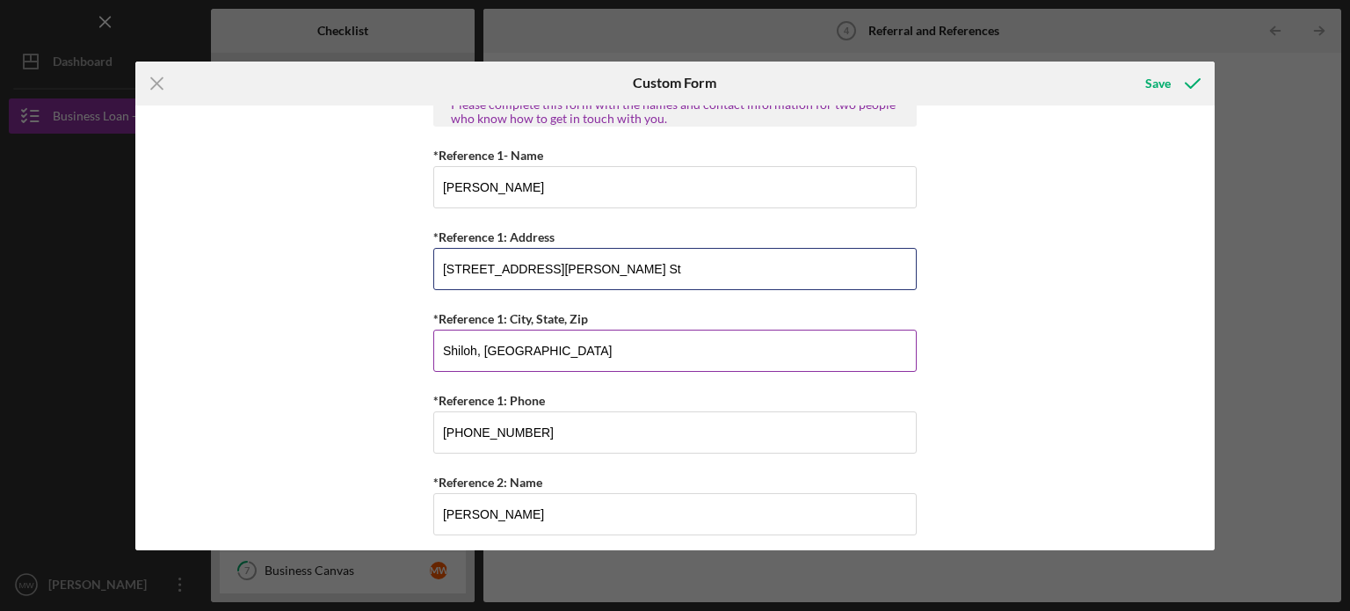
type input "5071 Oleatha Ave. St"
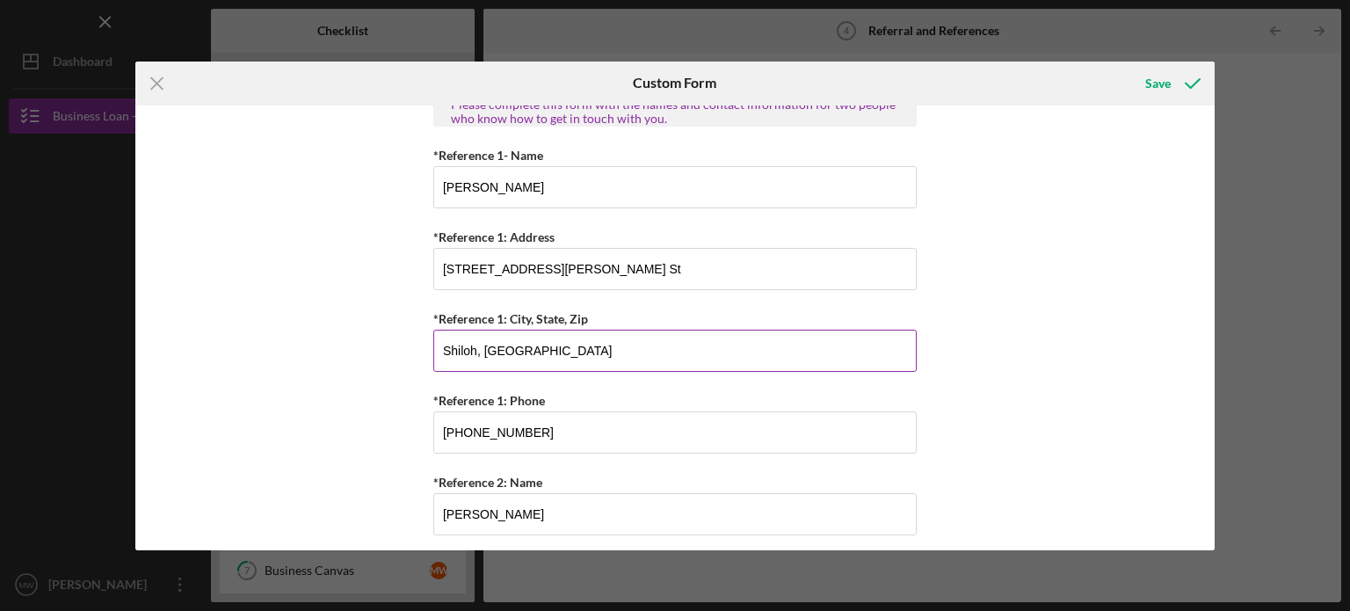
click at [500, 349] on input "Shiloh, Ill" at bounding box center [675, 351] width 484 height 42
type input "S"
type input "Saint Louis, Mo 631139"
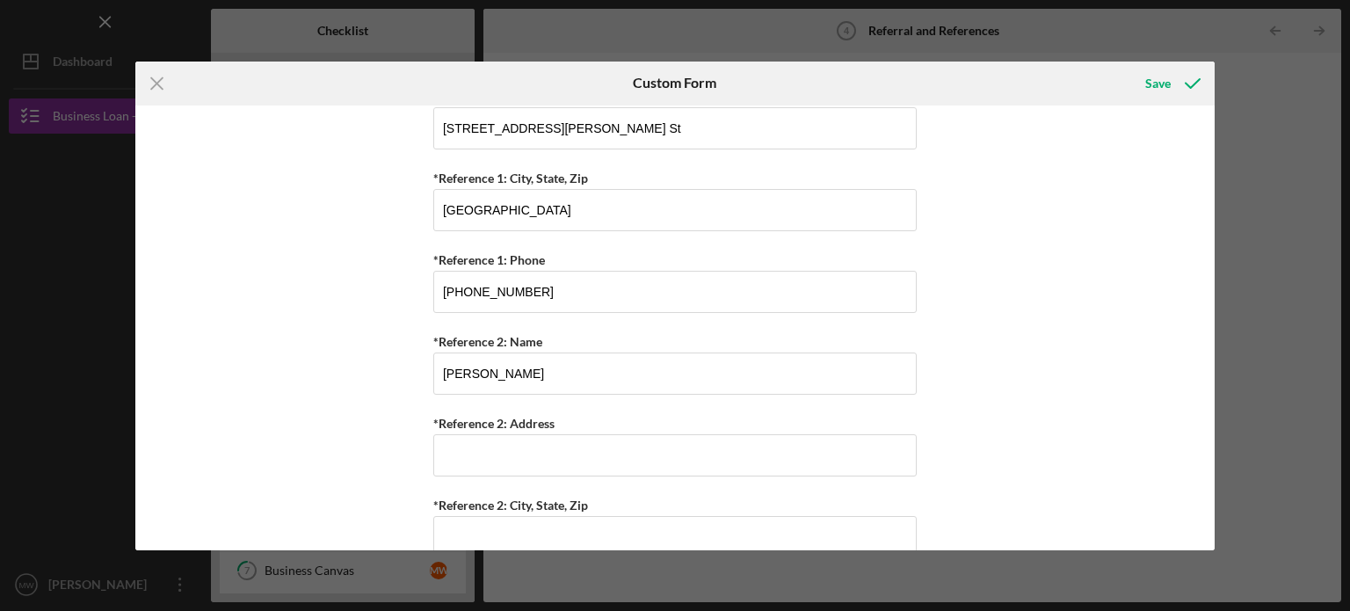
scroll to position [729, 0]
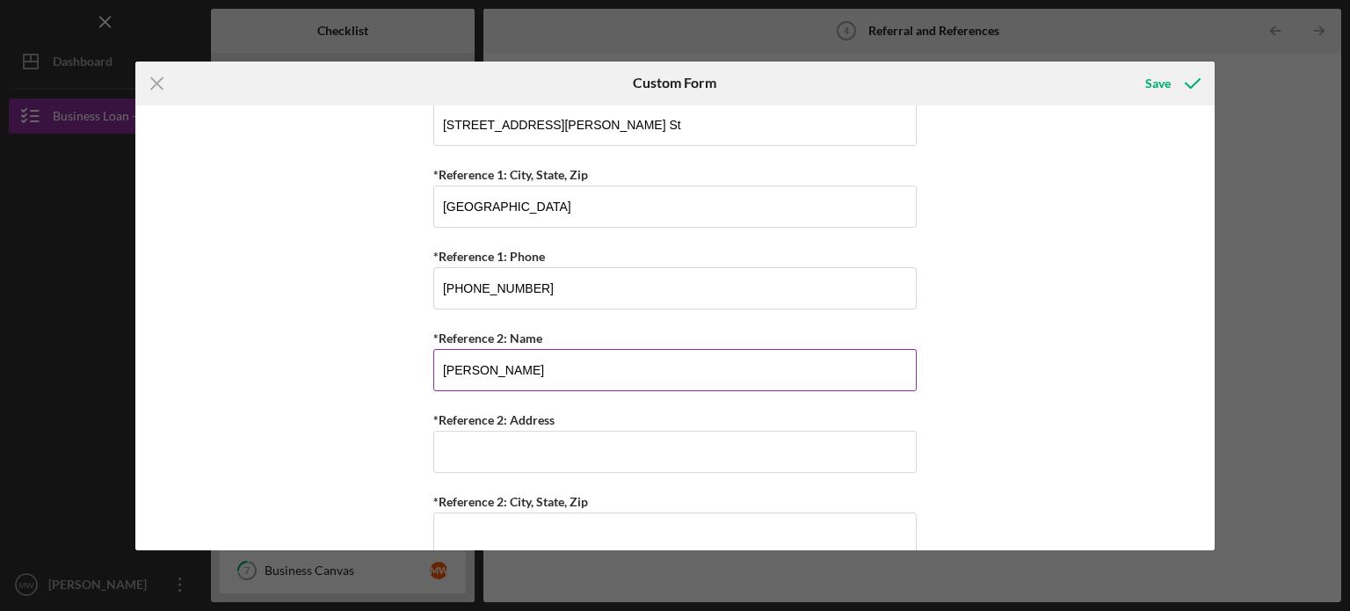
click at [558, 376] on input "Carlotta" at bounding box center [675, 370] width 484 height 42
type input "Carlotta Lewis"
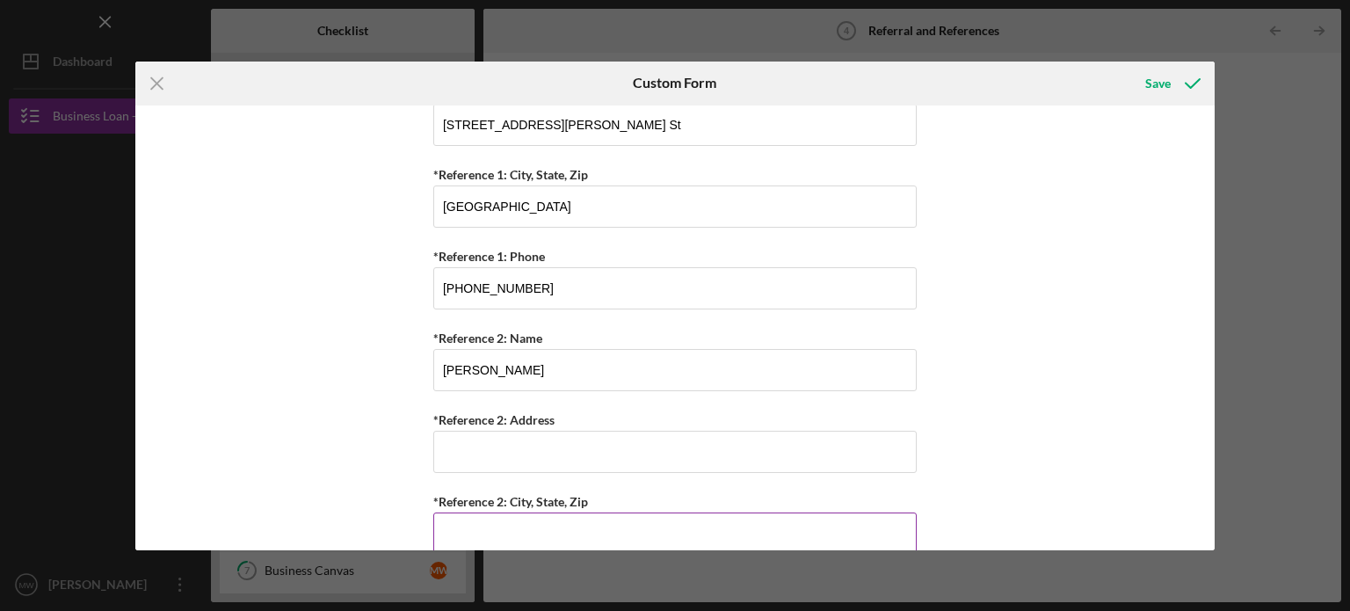
click at [575, 525] on input "*Reference 2: City, State, Zip" at bounding box center [675, 534] width 484 height 42
type input "Saint Louis MO 63104"
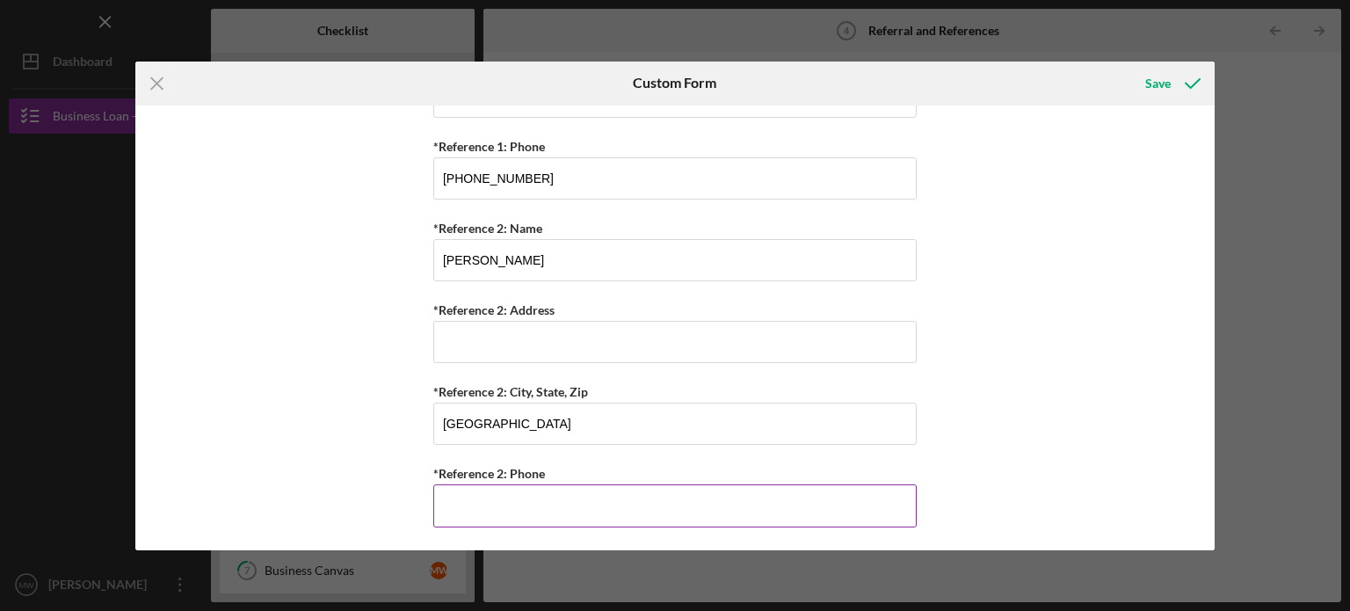
click at [504, 504] on input "*Reference 2: Phone" at bounding box center [675, 505] width 484 height 42
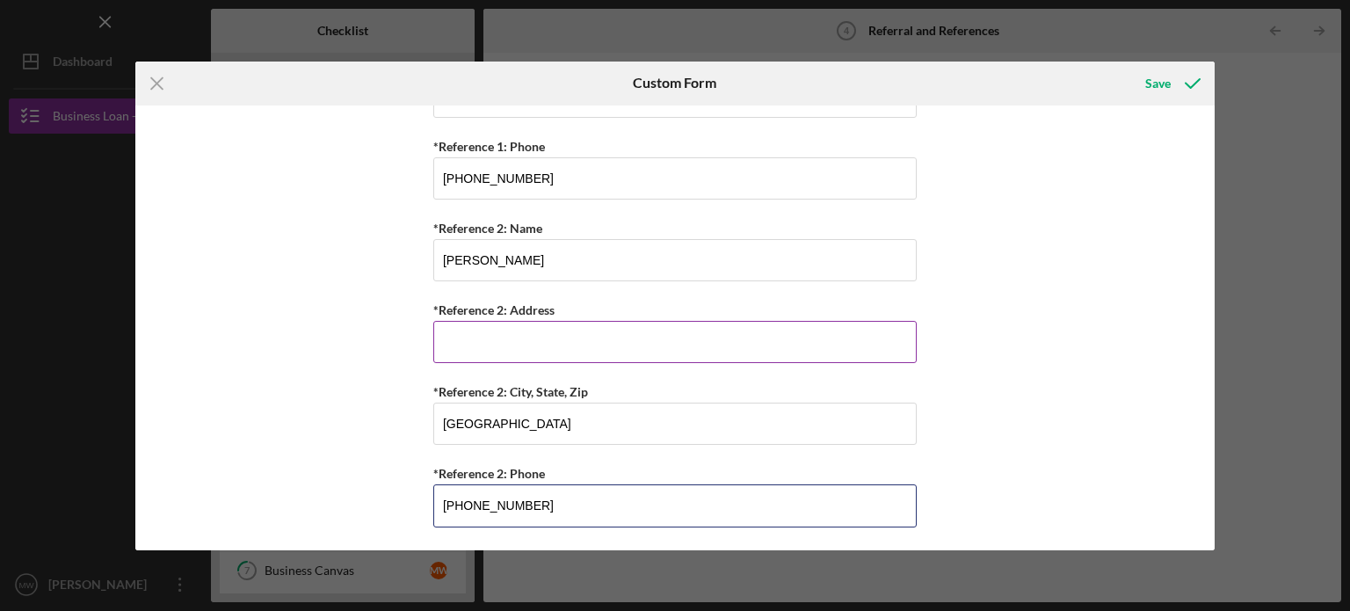
type input "(314) 402-1397"
click at [488, 335] on input "*Reference 2: Address" at bounding box center [675, 342] width 484 height 42
type input "2340 Lafayette Ave Apt 407"
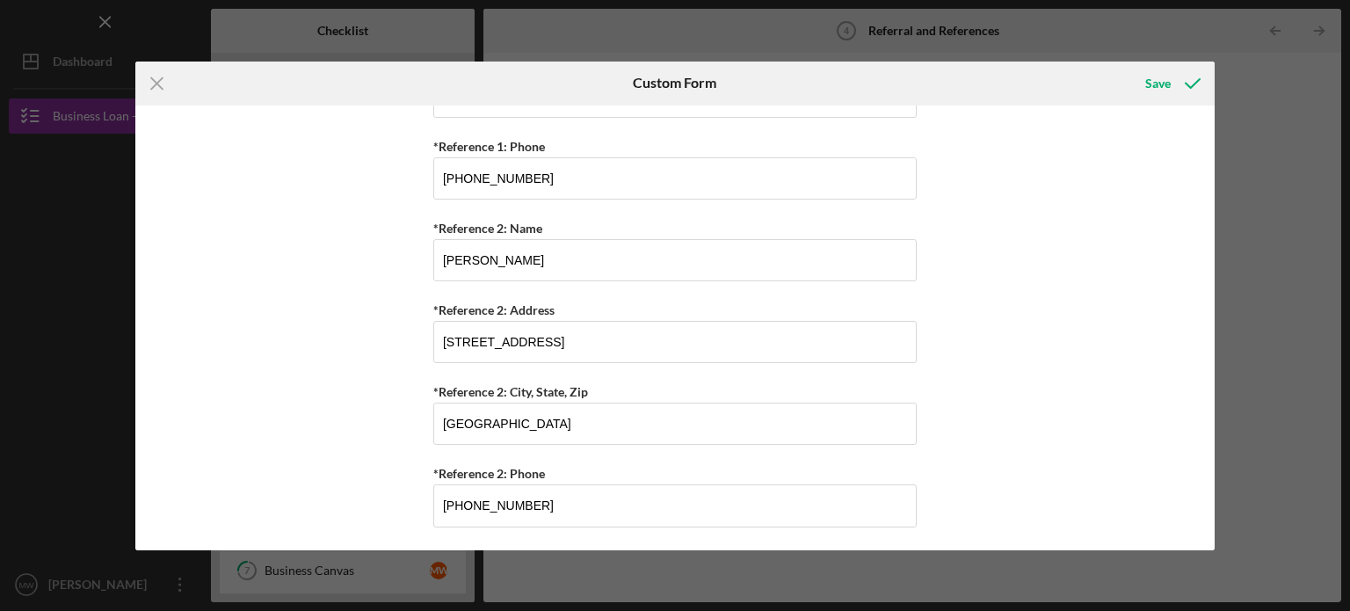
click at [1217, 451] on div "Icon/Menu Close Custom Form Save Referral *Referral Type How did you hear about…" at bounding box center [675, 305] width 1350 height 611
click at [1169, 84] on div "Save" at bounding box center [1158, 83] width 25 height 35
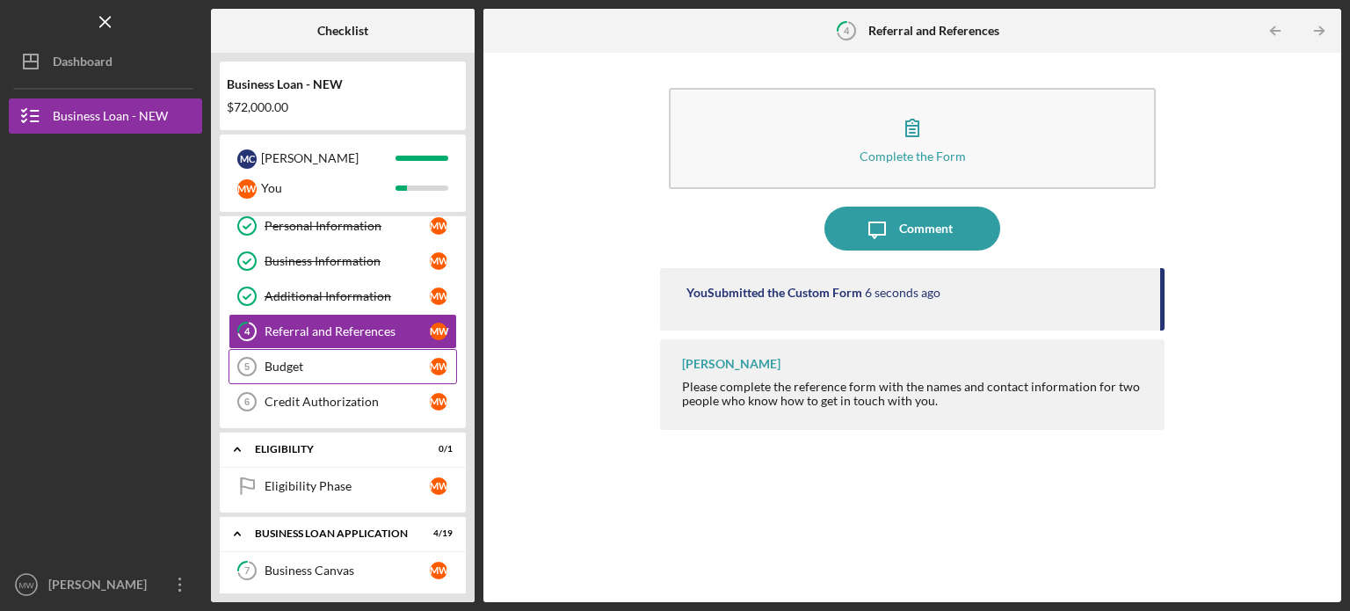
click at [302, 360] on div "Budget" at bounding box center [347, 367] width 165 height 14
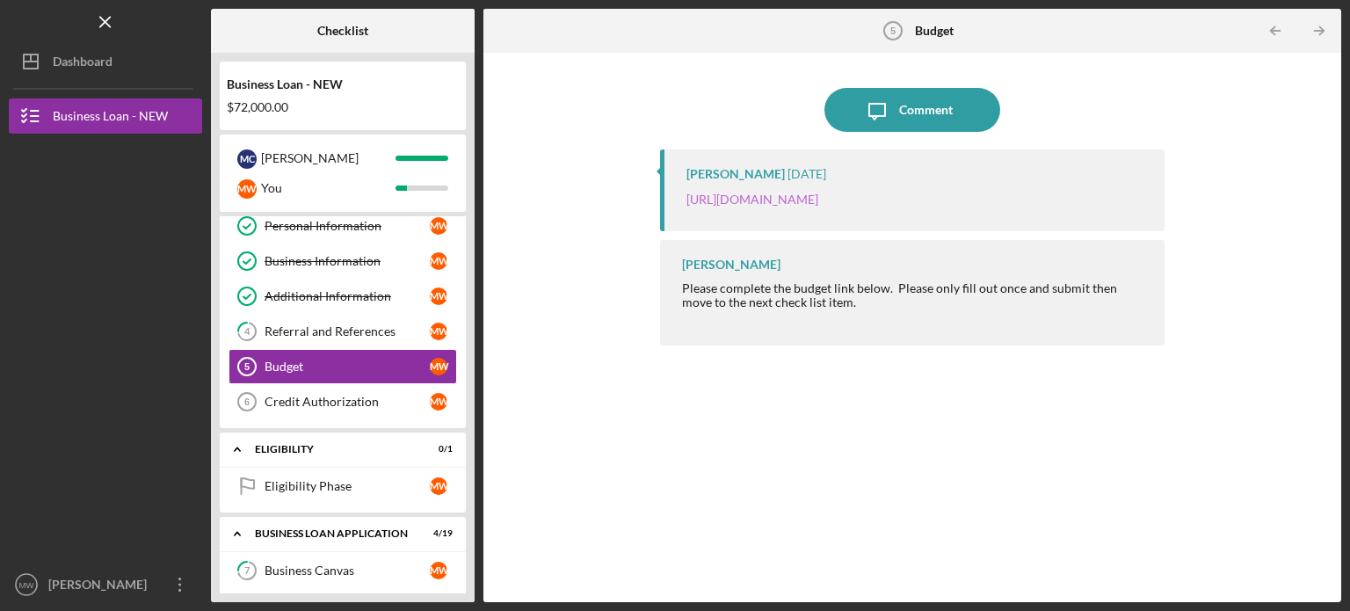
click at [818, 199] on link "[URL][DOMAIN_NAME]" at bounding box center [753, 199] width 132 height 15
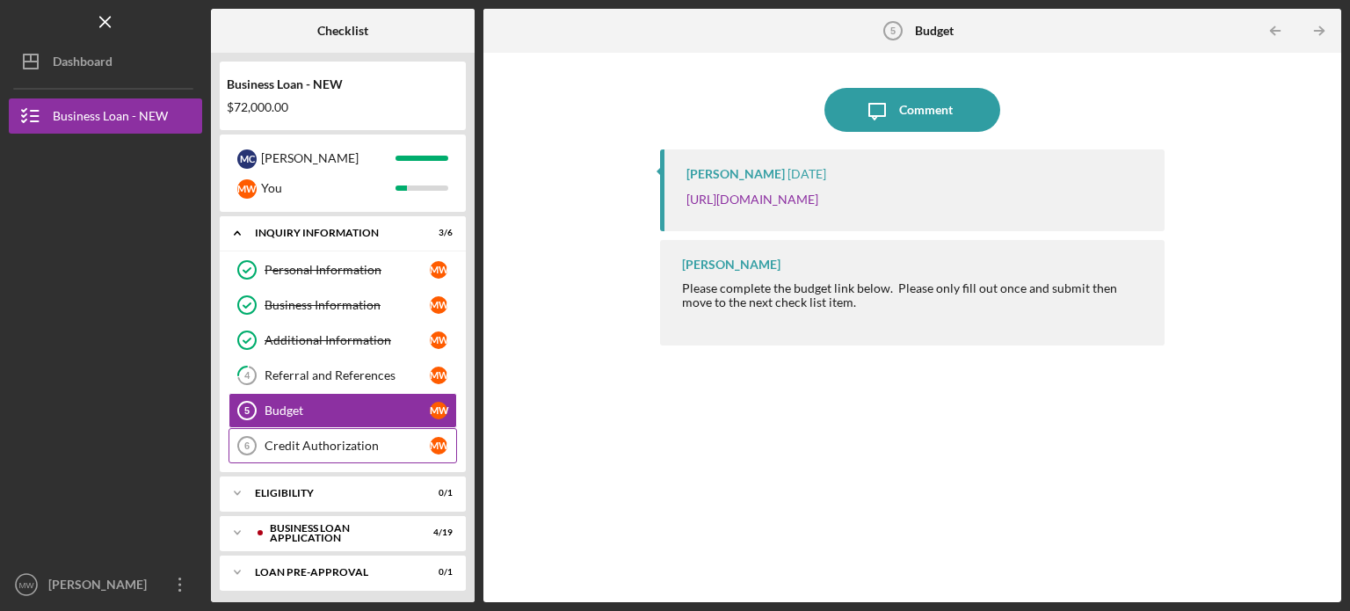
click at [322, 441] on div "Credit Authorization" at bounding box center [347, 446] width 165 height 14
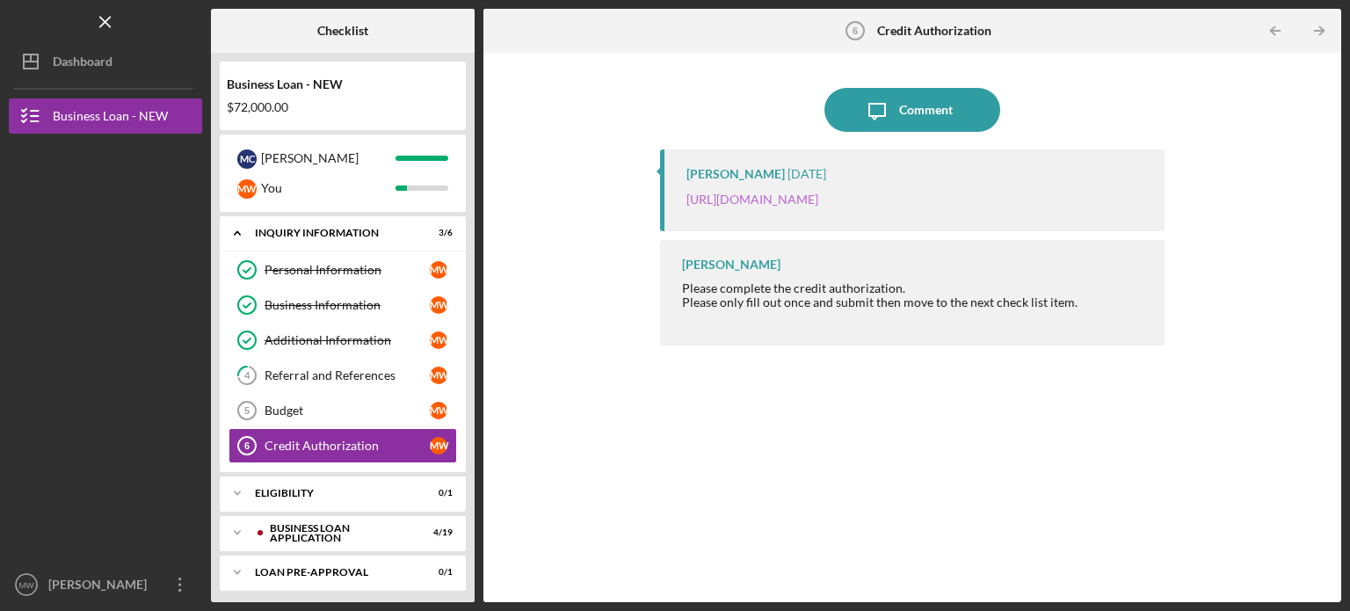
click at [818, 194] on link "[URL][DOMAIN_NAME]" at bounding box center [753, 199] width 132 height 15
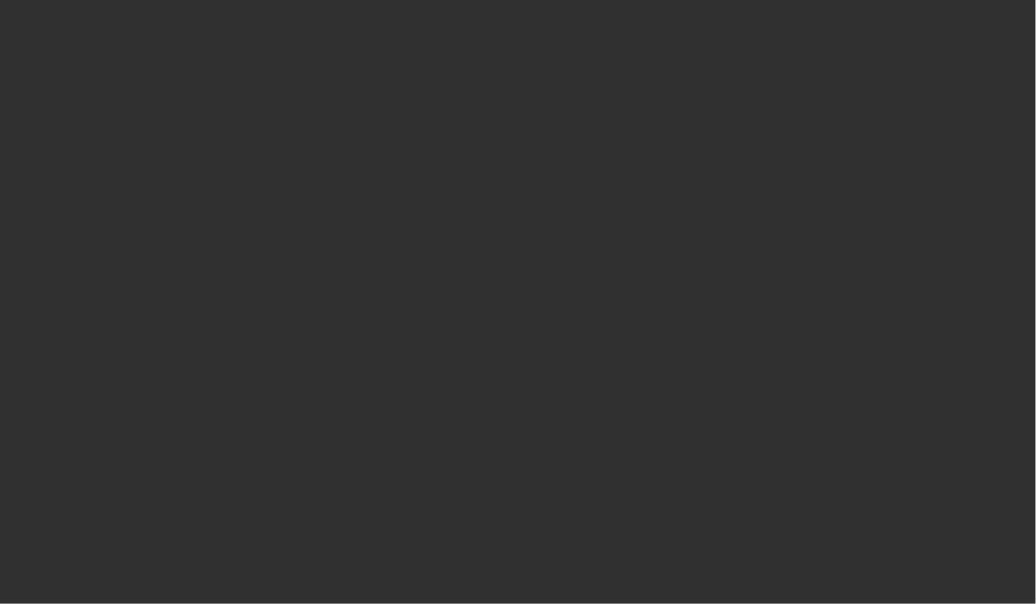
click at [272, 161] on div at bounding box center [518, 302] width 1036 height 604
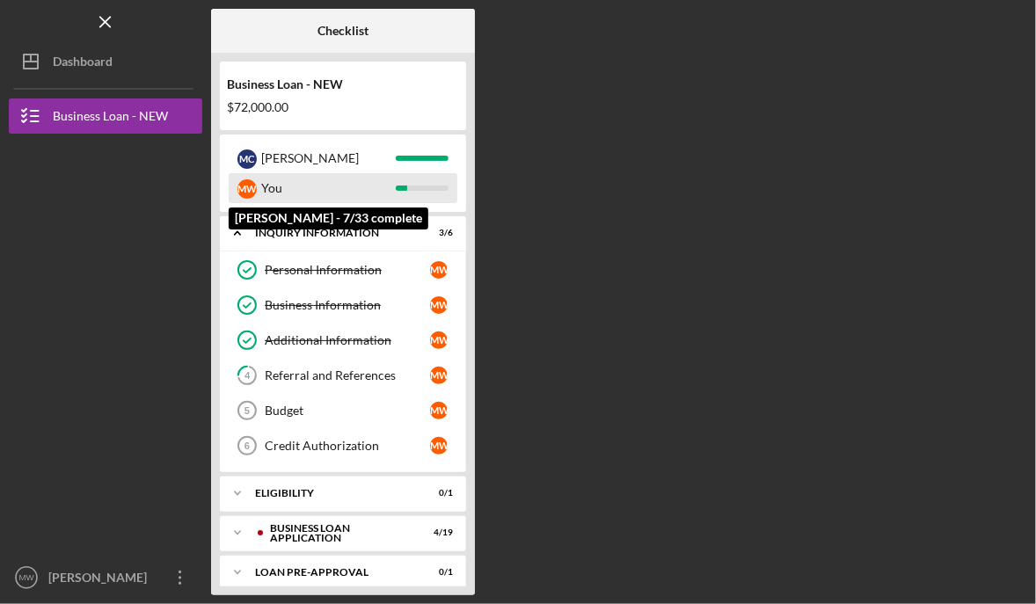
click at [348, 182] on div "You" at bounding box center [328, 188] width 135 height 30
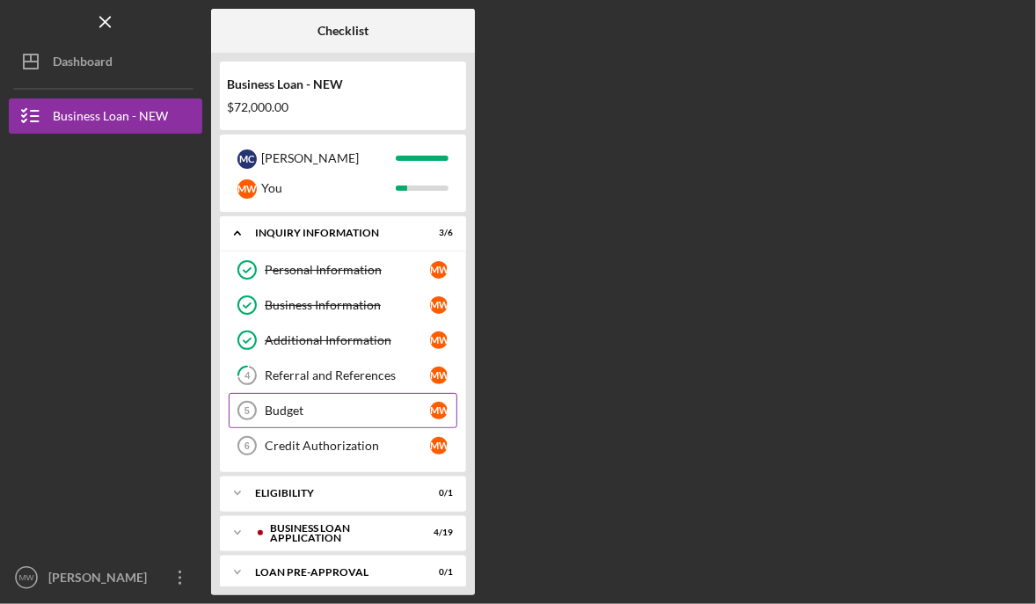
click at [292, 400] on link "Budget 5 Budget M W" at bounding box center [343, 410] width 229 height 35
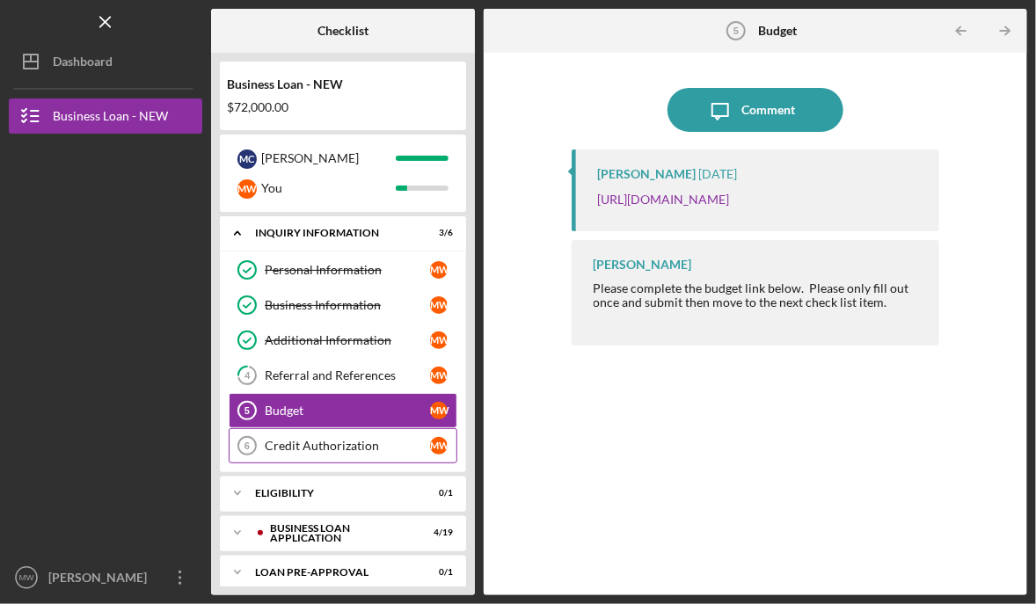
click at [315, 442] on div "Credit Authorization" at bounding box center [347, 446] width 165 height 14
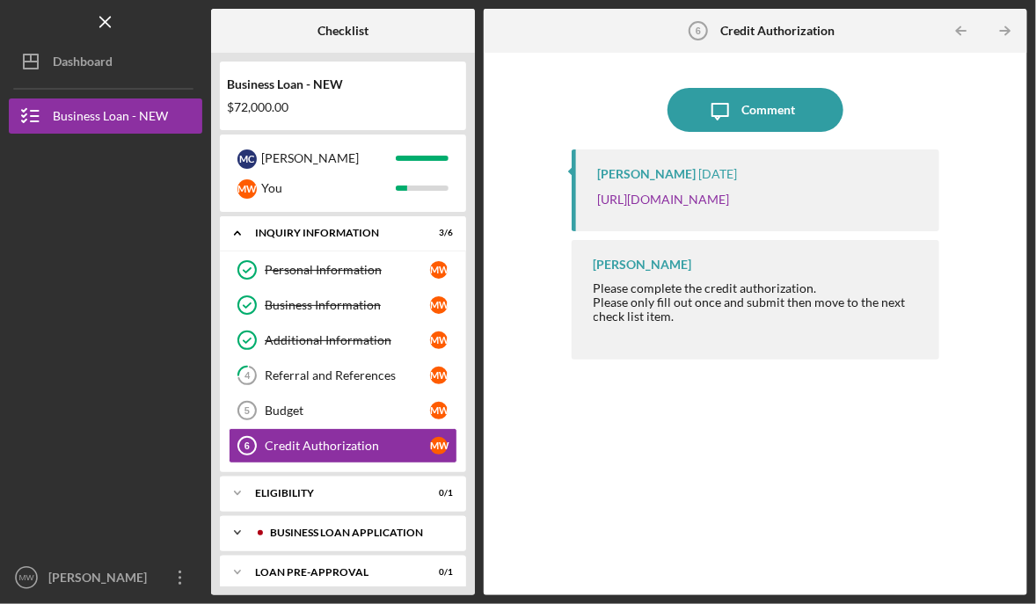
click at [236, 525] on icon "Icon/Expander" at bounding box center [237, 532] width 35 height 35
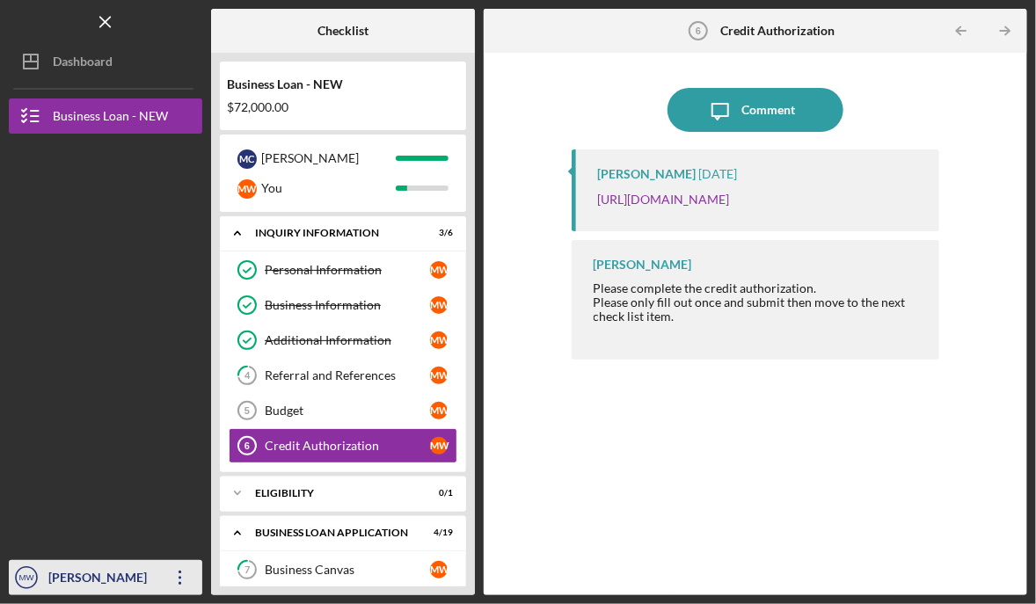
click at [177, 569] on icon "Icon/Overflow" at bounding box center [180, 578] width 44 height 44
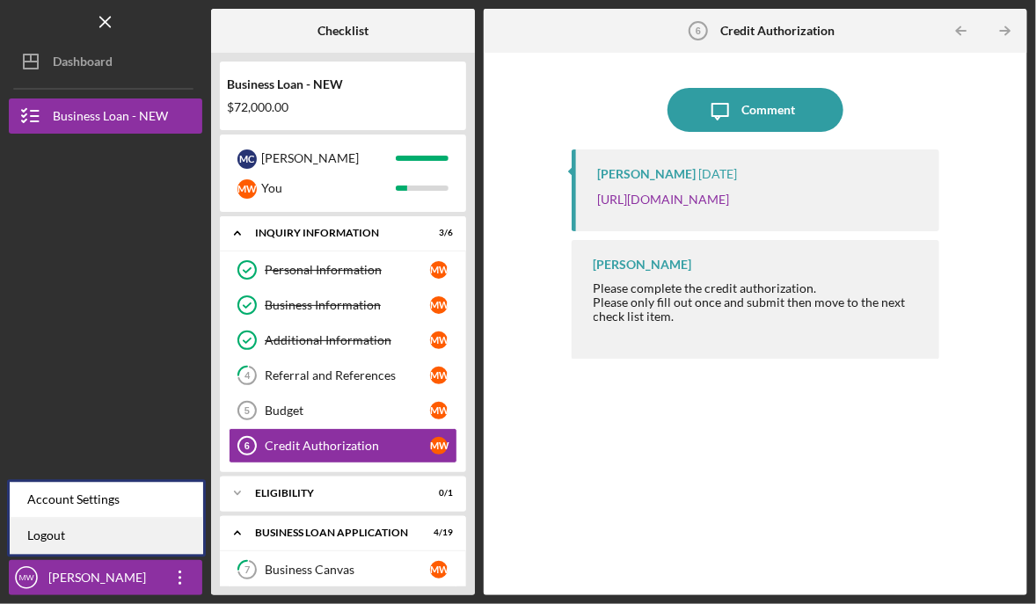
click at [122, 531] on link "Logout" at bounding box center [106, 536] width 193 height 36
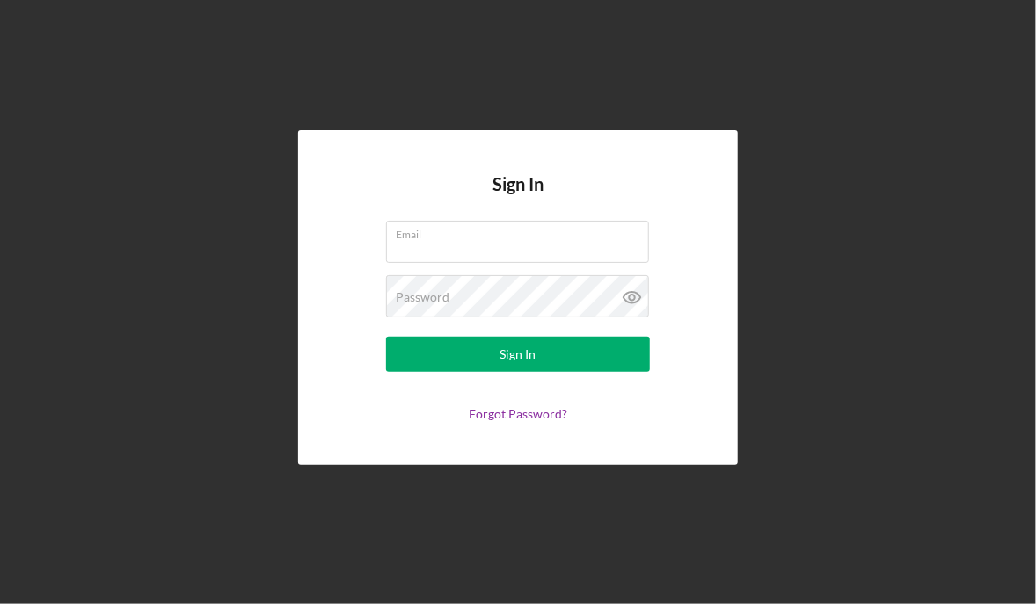
type input "[EMAIL_ADDRESS][DOMAIN_NAME]"
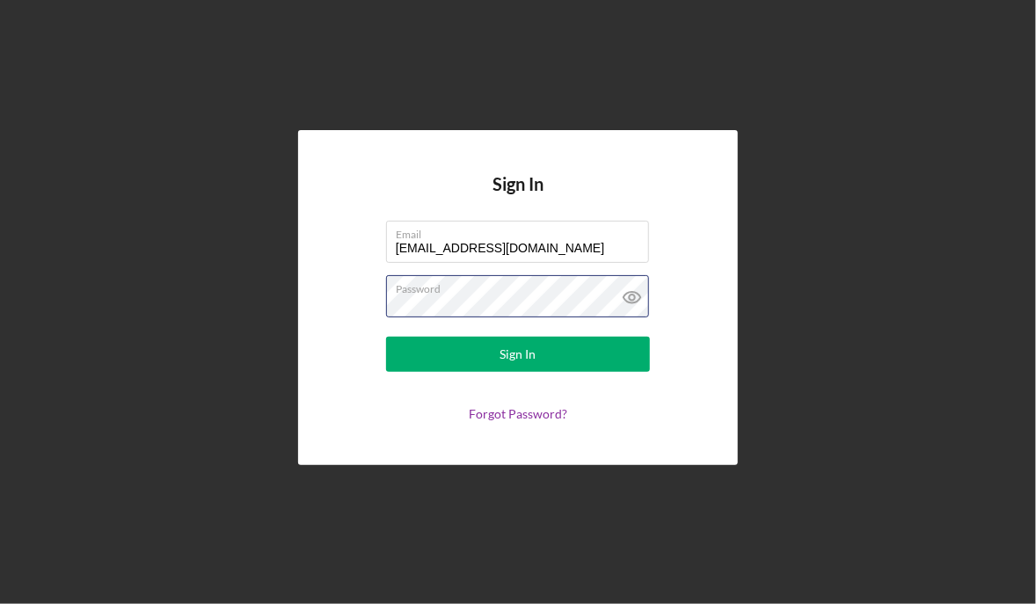
click at [372, 295] on form "Email [EMAIL_ADDRESS][DOMAIN_NAME] Password Sign In Forgot Password?" at bounding box center [518, 321] width 352 height 200
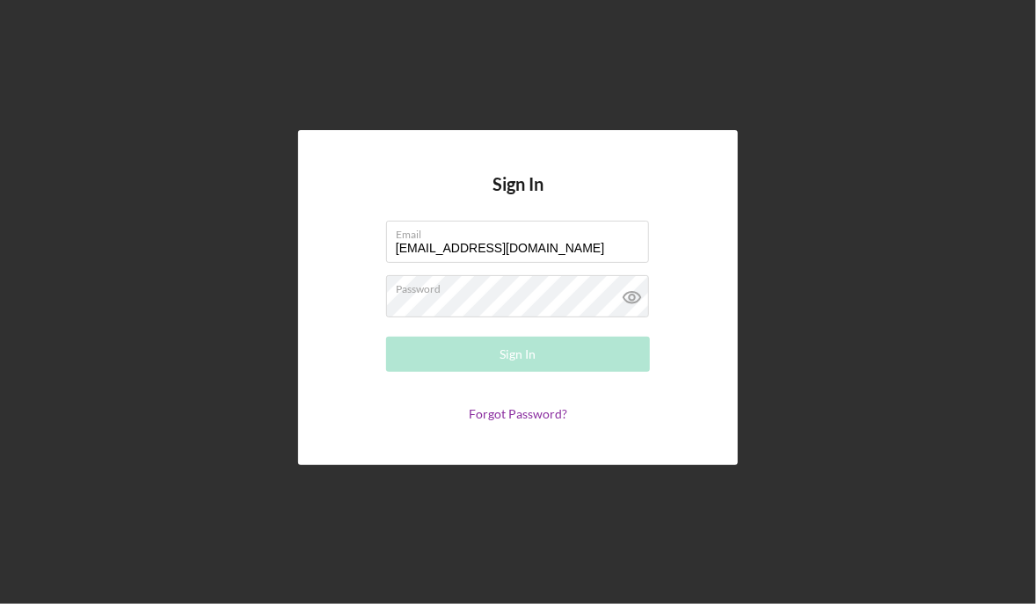
click at [372, 295] on form "Email [EMAIL_ADDRESS][DOMAIN_NAME] Password Required Sign In Forgot Password?" at bounding box center [518, 321] width 352 height 200
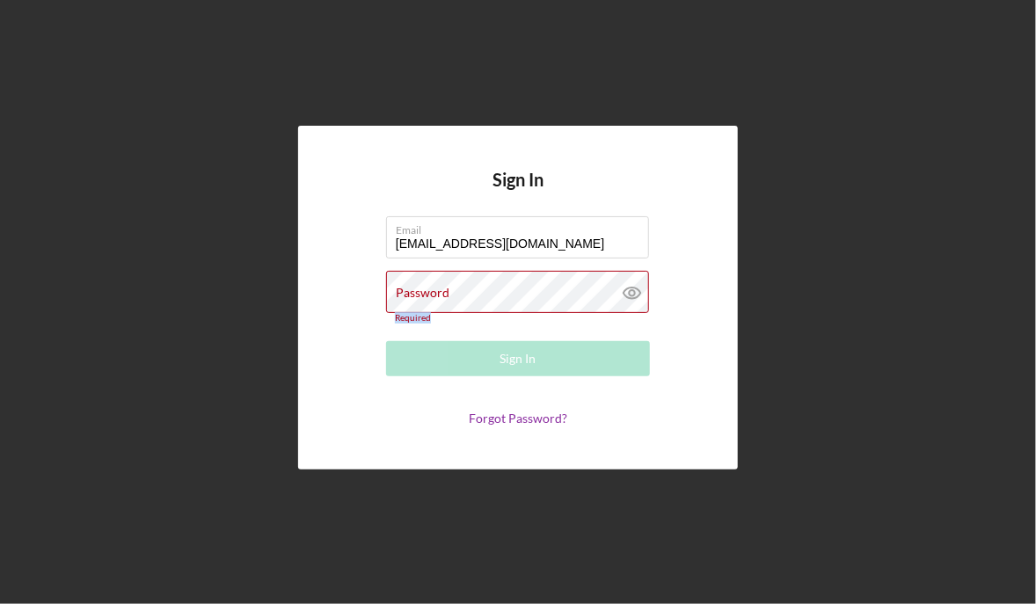
click at [372, 295] on form "Email [EMAIL_ADDRESS][DOMAIN_NAME] Password Required Sign In Forgot Password?" at bounding box center [518, 320] width 352 height 208
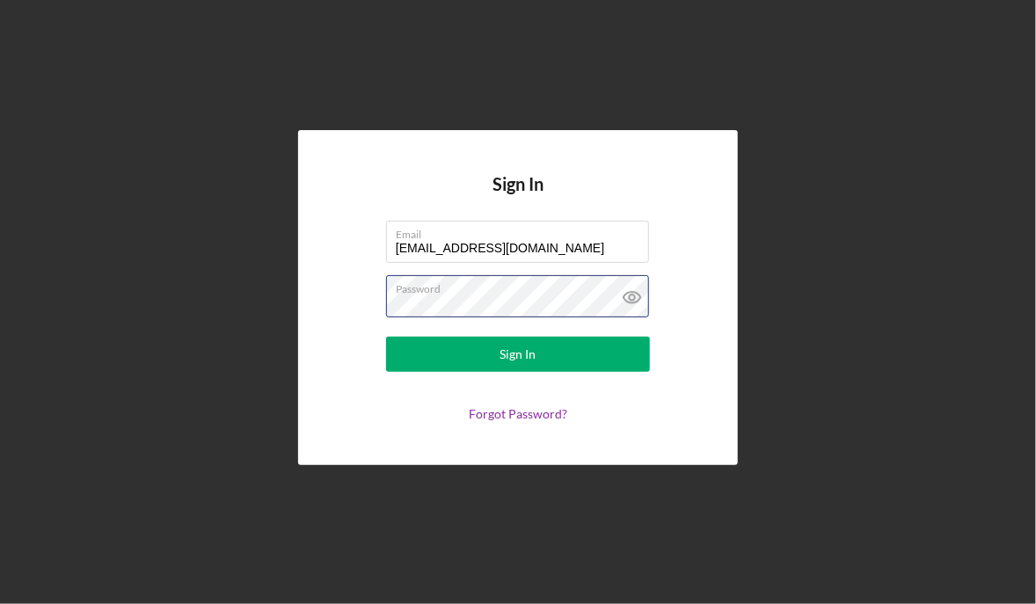
click at [386, 337] on button "Sign In" at bounding box center [518, 354] width 264 height 35
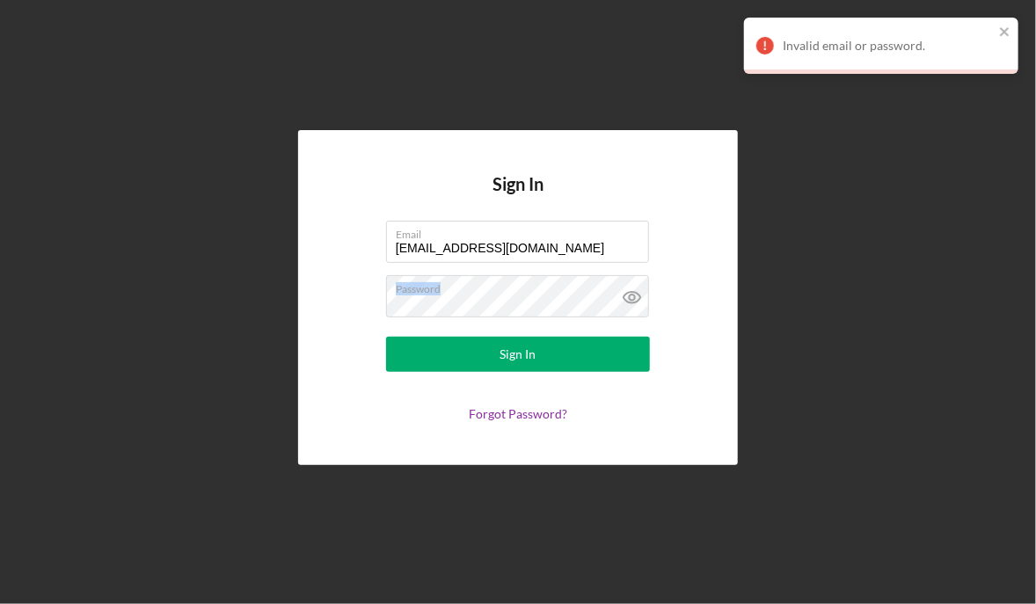
drag, startPoint x: 452, startPoint y: 293, endPoint x: 382, endPoint y: 291, distance: 69.5
click at [382, 291] on form "Email [EMAIL_ADDRESS][DOMAIN_NAME] Password Sign In Forgot Password?" at bounding box center [518, 321] width 352 height 200
click at [361, 302] on form "Email [EMAIL_ADDRESS][DOMAIN_NAME] Password Sign In Forgot Password?" at bounding box center [518, 321] width 352 height 200
click at [386, 337] on button "Sign In" at bounding box center [518, 354] width 264 height 35
